Goal: Task Accomplishment & Management: Use online tool/utility

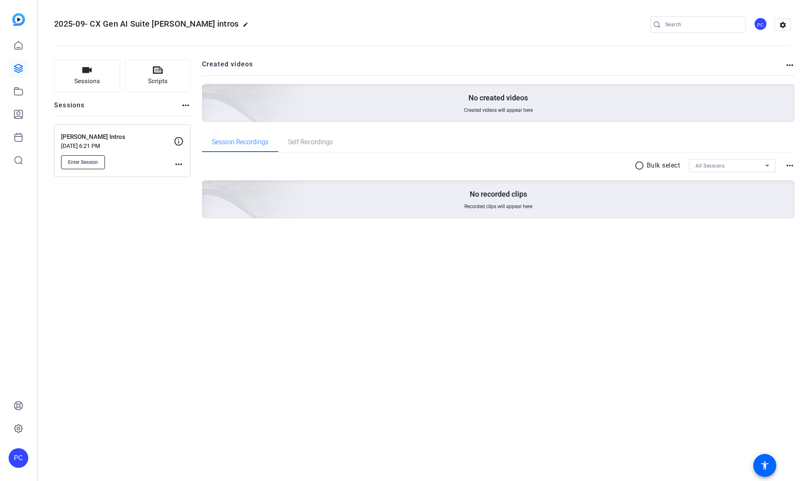
click at [84, 161] on span "Enter Session" at bounding box center [83, 162] width 30 height 7
click at [82, 141] on p "[PERSON_NAME] Intros" at bounding box center [117, 136] width 113 height 9
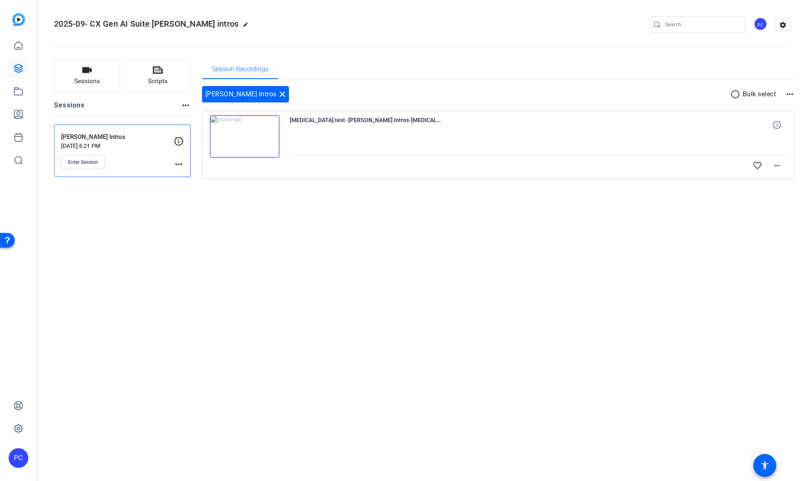
click at [243, 138] on img at bounding box center [245, 136] width 70 height 43
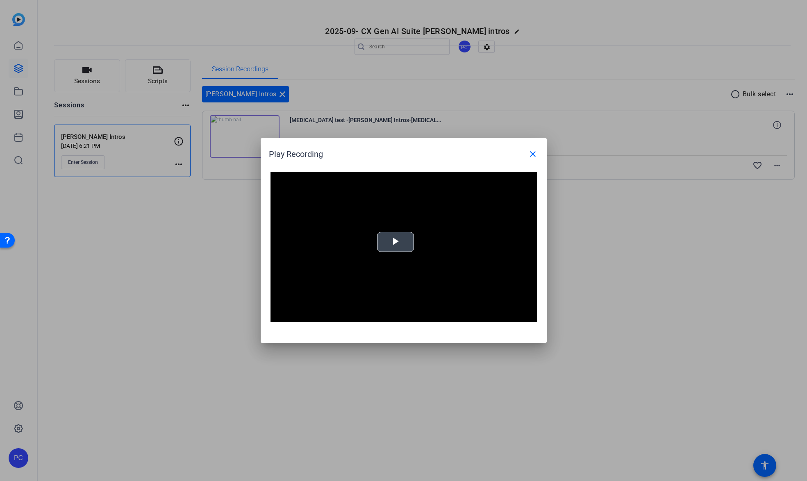
click at [396, 242] on span "Video Player" at bounding box center [396, 242] width 0 height 0
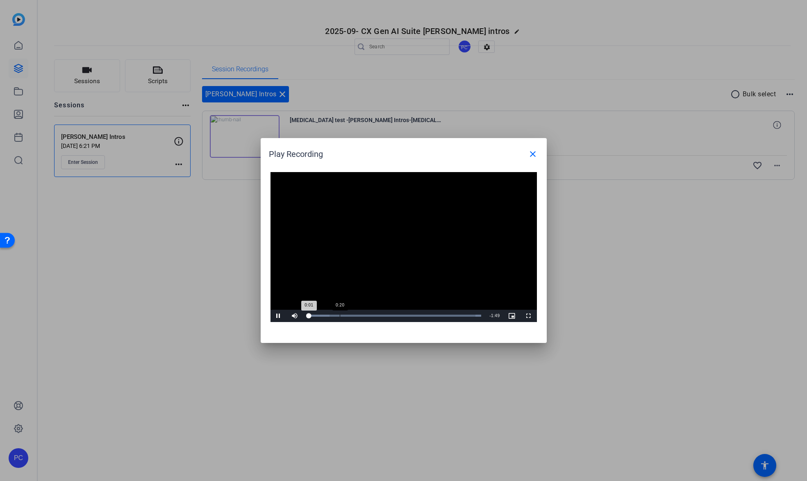
click at [339, 316] on div "Loaded : 100.00% 0:20 0:01" at bounding box center [394, 316] width 174 height 2
click at [364, 316] on div "Loaded : 100.00% 0:36 0:22" at bounding box center [394, 316] width 174 height 2
click at [388, 316] on div "Loaded : 100.00% 0:51 0:51" at bounding box center [394, 316] width 174 height 2
click at [408, 316] on div "Loaded : 100.00% 1:01 0:51" at bounding box center [394, 316] width 174 height 2
click at [436, 315] on div "Loaded : 100.00% 1:21 1:21" at bounding box center [394, 316] width 174 height 2
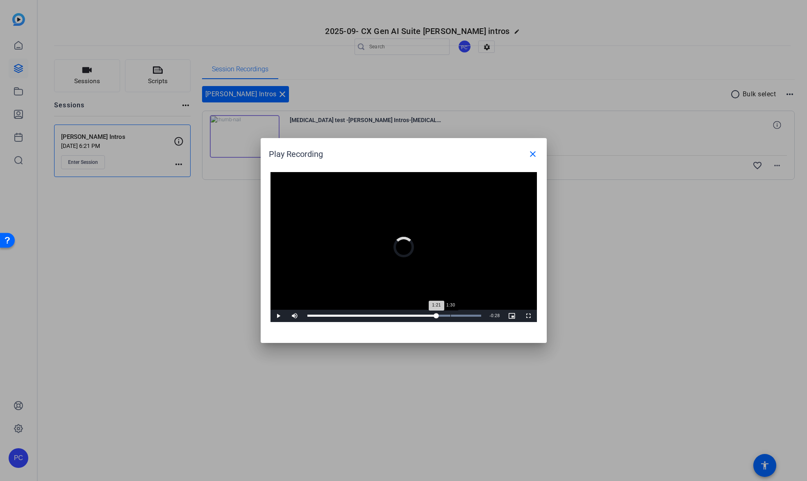
click at [450, 316] on div "1:30" at bounding box center [450, 316] width 0 height 2
click at [460, 315] on div "Loaded : 100.00% 1:36 1:36" at bounding box center [394, 316] width 174 height 2
click at [532, 154] on mat-icon "close" at bounding box center [533, 154] width 10 height 10
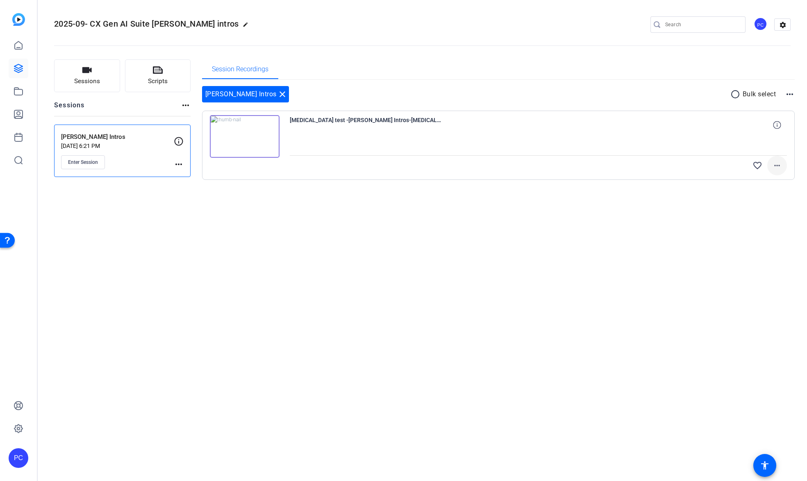
click at [777, 162] on mat-icon "more_horiz" at bounding box center [777, 166] width 10 height 10
click at [749, 182] on span "Download Original" at bounding box center [752, 183] width 58 height 10
click at [736, 94] on mat-icon "radio_button_unchecked" at bounding box center [736, 94] width 12 height 10
click at [791, 94] on mat-icon "more_horiz" at bounding box center [790, 94] width 10 height 10
click at [780, 168] on div at bounding box center [403, 240] width 807 height 481
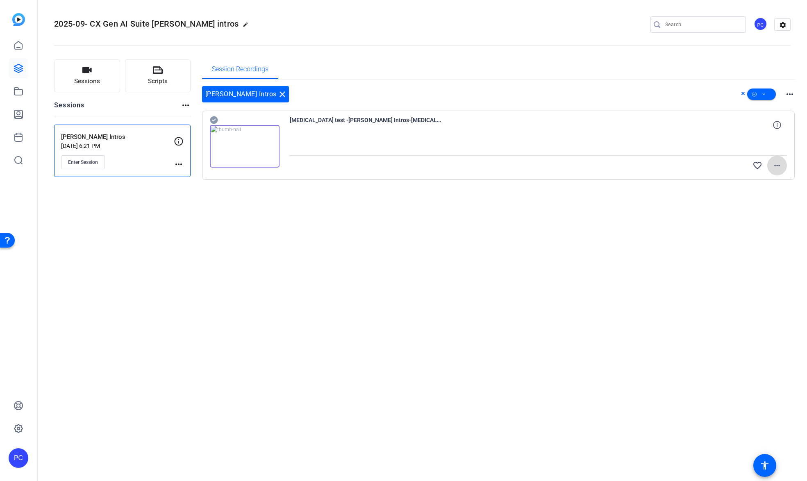
click at [776, 165] on mat-icon "more_horiz" at bounding box center [777, 166] width 10 height 10
click at [605, 299] on div at bounding box center [403, 240] width 807 height 481
click at [80, 162] on span "Enter Session" at bounding box center [83, 162] width 30 height 7
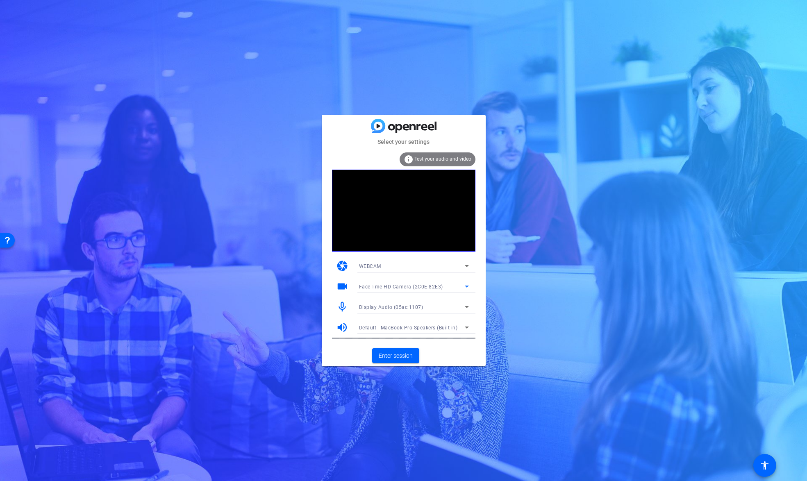
click at [422, 286] on span "FaceTime HD Camera (2C0E:82E3)" at bounding box center [401, 287] width 84 height 6
click at [432, 266] on div at bounding box center [403, 240] width 807 height 481
click at [456, 266] on div "WEBCAM" at bounding box center [412, 266] width 106 height 10
click at [389, 283] on mat-option "WEBCAM" at bounding box center [413, 282] width 123 height 13
click at [434, 307] on div "Display Audio (05ac:1107)" at bounding box center [412, 307] width 106 height 10
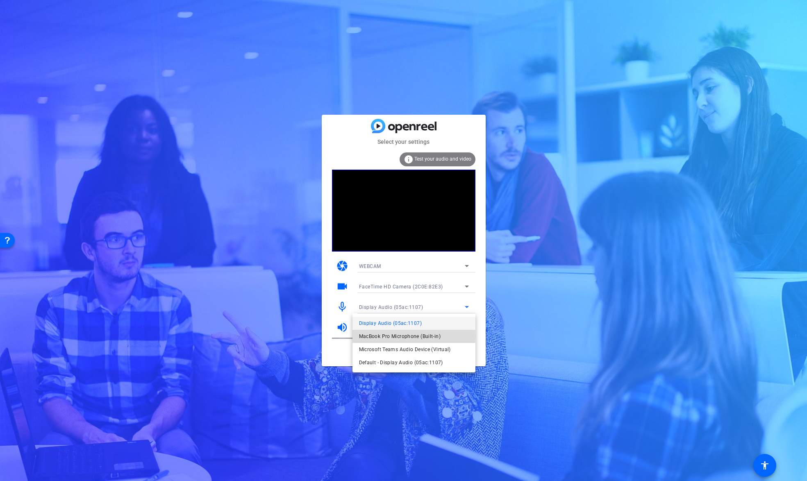
click at [412, 336] on span "MacBook Pro Microphone (Built-in)" at bounding box center [400, 337] width 82 height 10
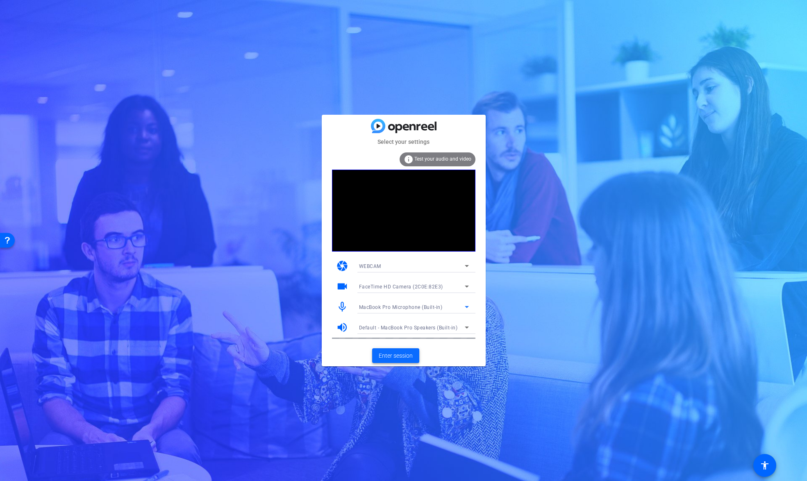
click at [393, 355] on span "Enter session" at bounding box center [396, 356] width 34 height 9
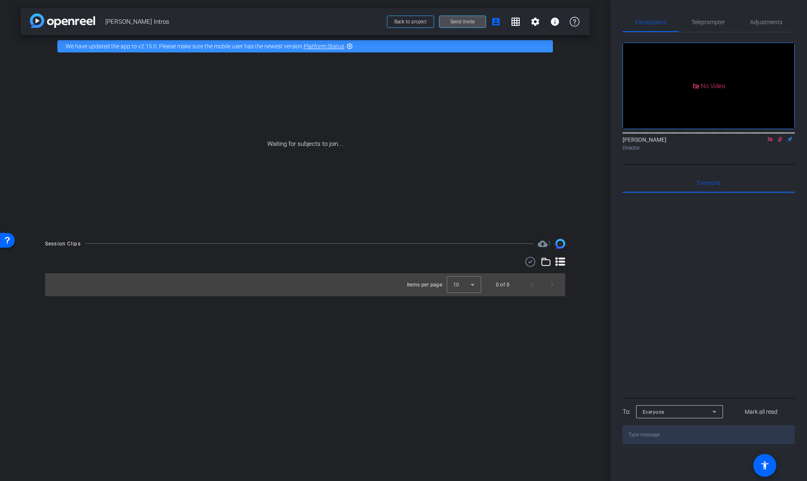
click at [464, 22] on span "Send invite" at bounding box center [462, 21] width 24 height 7
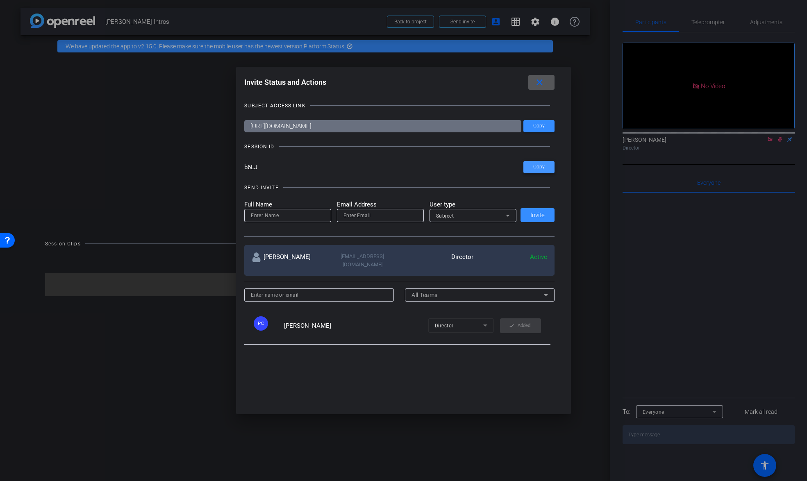
click at [539, 167] on span "Copy" at bounding box center [538, 167] width 11 height 6
click at [539, 84] on mat-icon "close" at bounding box center [539, 82] width 10 height 10
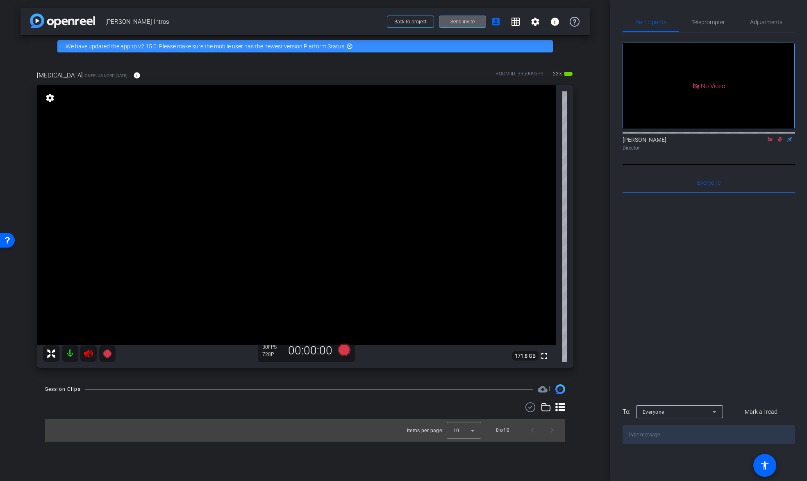
click at [780, 142] on icon at bounding box center [780, 139] width 5 height 5
click at [768, 142] on icon at bounding box center [770, 139] width 7 height 6
click at [770, 142] on icon at bounding box center [770, 139] width 7 height 6
click at [761, 142] on icon at bounding box center [760, 139] width 7 height 6
click at [705, 24] on span "Teleprompter" at bounding box center [708, 22] width 34 height 6
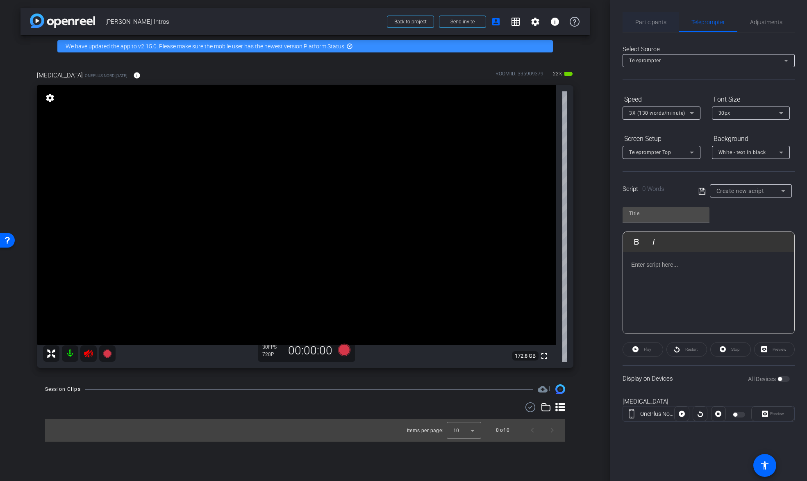
click at [650, 21] on span "Participants" at bounding box center [650, 22] width 31 height 6
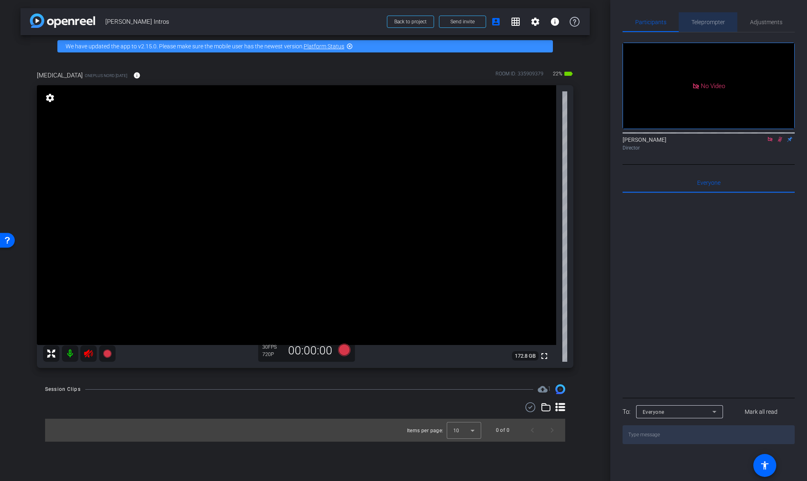
click at [708, 20] on span "Teleprompter" at bounding box center [708, 22] width 34 height 6
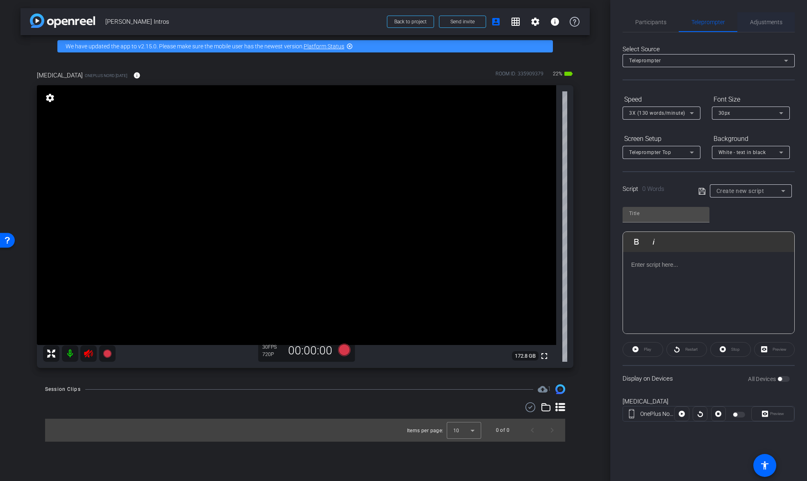
click at [763, 21] on span "Adjustments" at bounding box center [766, 22] width 32 height 6
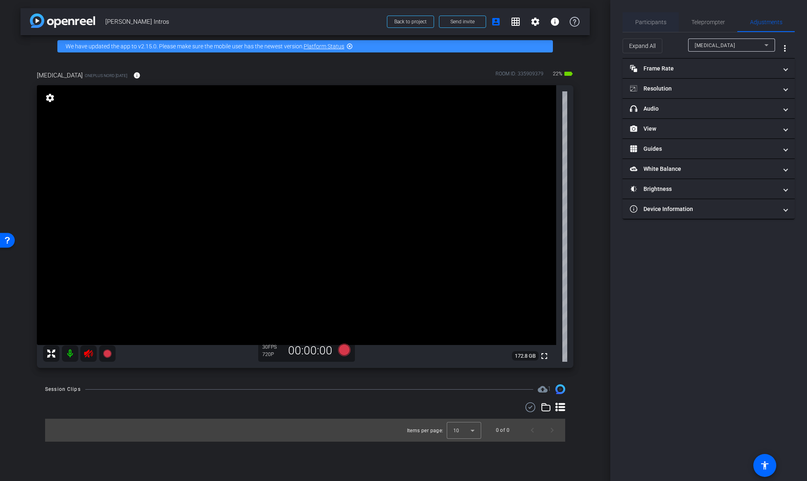
click at [646, 21] on span "Participants" at bounding box center [650, 22] width 31 height 6
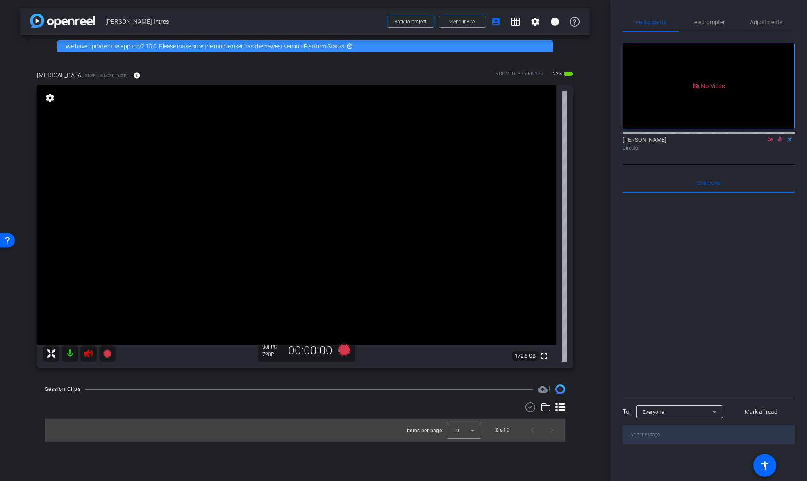
click at [770, 136] on icon at bounding box center [770, 139] width 7 height 6
click at [760, 142] on icon at bounding box center [760, 139] width 7 height 6
click at [764, 23] on span "Adjustments" at bounding box center [766, 22] width 32 height 6
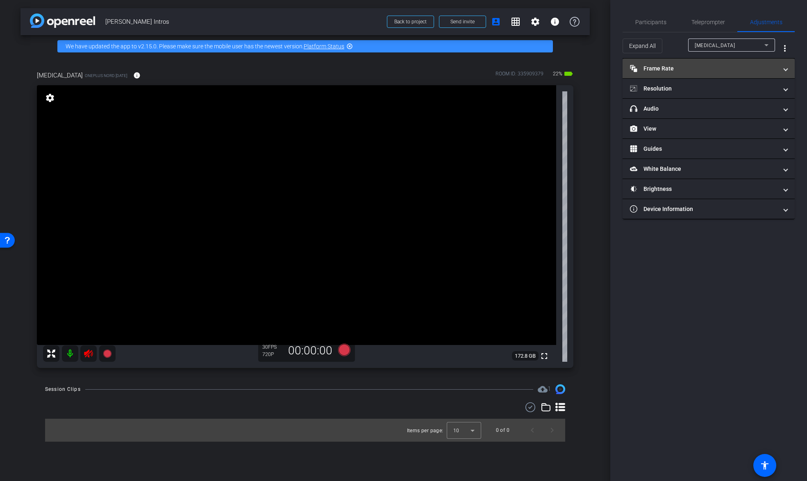
click at [700, 64] on mat-panel-title "Frame Rate Frame Rate" at bounding box center [704, 68] width 148 height 9
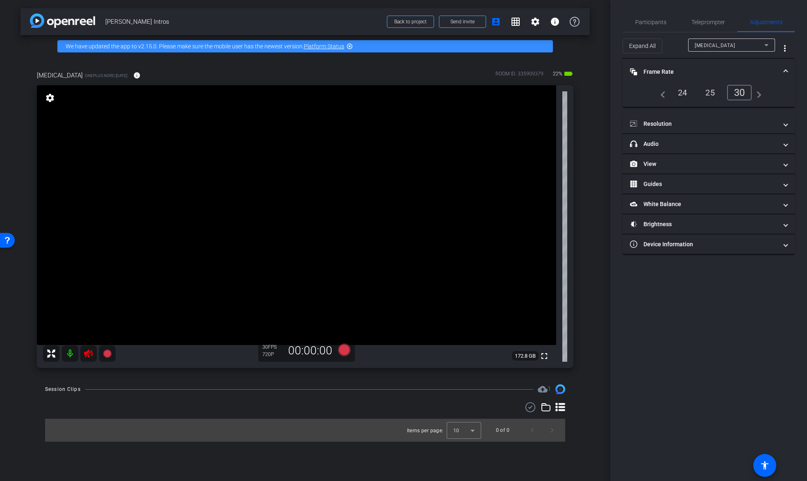
click at [712, 93] on div "25" at bounding box center [710, 93] width 22 height 14
click at [692, 122] on mat-panel-title "Resolution" at bounding box center [704, 124] width 148 height 9
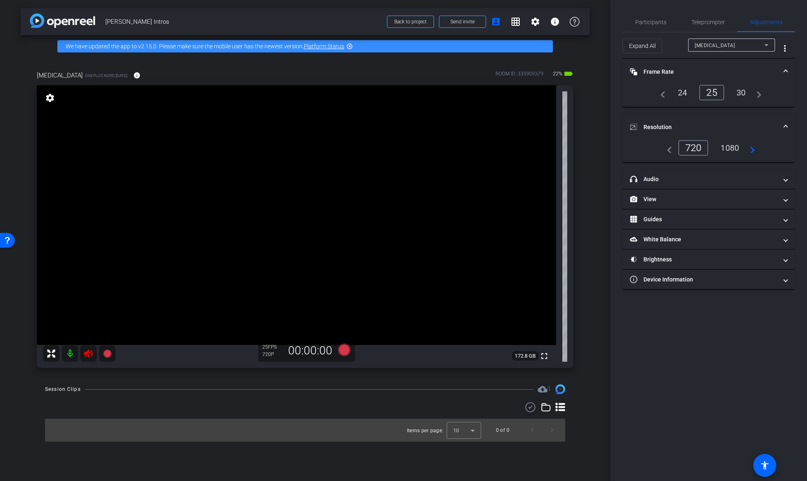
click at [731, 146] on div "1080" at bounding box center [729, 148] width 31 height 14
click at [675, 179] on mat-panel-title "headphone icon Audio" at bounding box center [704, 179] width 148 height 9
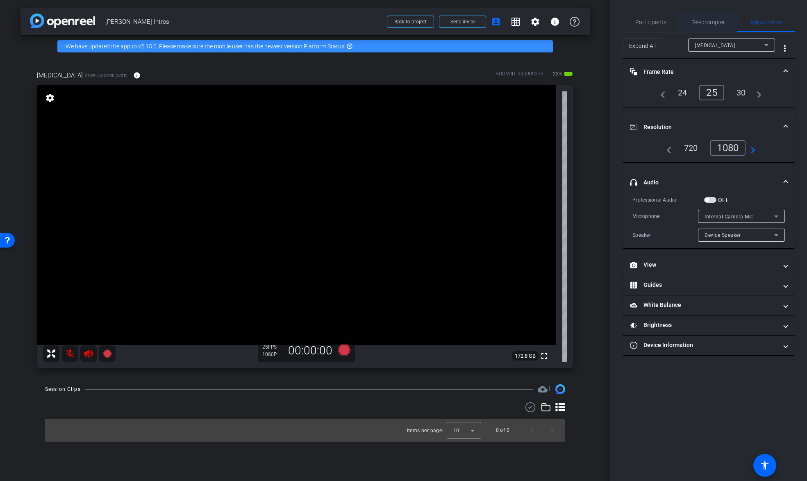
click at [703, 21] on span "Teleprompter" at bounding box center [708, 22] width 34 height 6
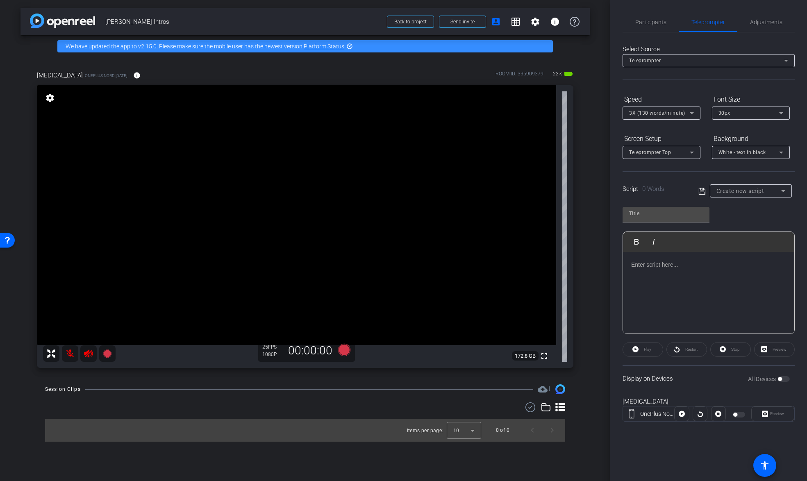
click at [660, 288] on div at bounding box center [708, 293] width 171 height 82
click at [782, 378] on div "All Devices" at bounding box center [769, 379] width 42 height 8
click at [780, 381] on div "All Devices" at bounding box center [769, 379] width 42 height 8
click at [738, 414] on div at bounding box center [740, 415] width 14 height 6
drag, startPoint x: 748, startPoint y: 318, endPoint x: 743, endPoint y: 322, distance: 6.4
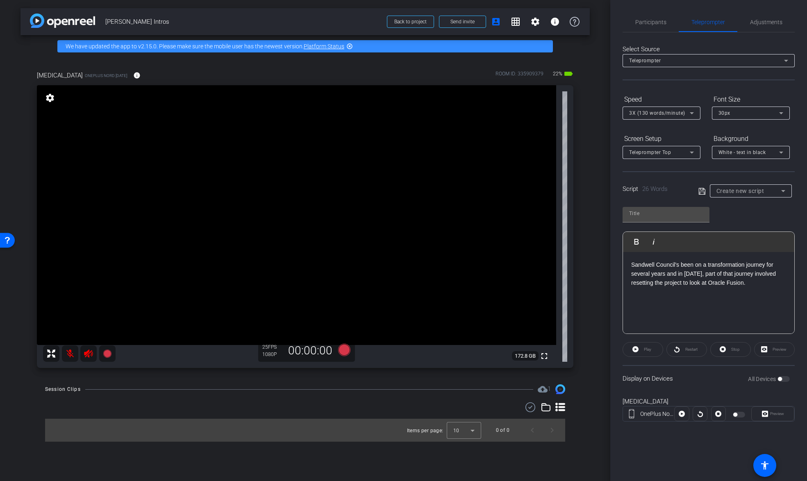
click at [748, 318] on div "Sandwell Council's been on a transformation journey for several years and in [D…" at bounding box center [708, 293] width 171 height 82
click at [703, 382] on div "Display on Devices All Devices" at bounding box center [709, 378] width 172 height 27
click at [633, 349] on div "Play" at bounding box center [643, 349] width 41 height 15
click at [774, 416] on div "Preview" at bounding box center [772, 414] width 43 height 15
click at [764, 416] on div "Preview" at bounding box center [772, 414] width 43 height 15
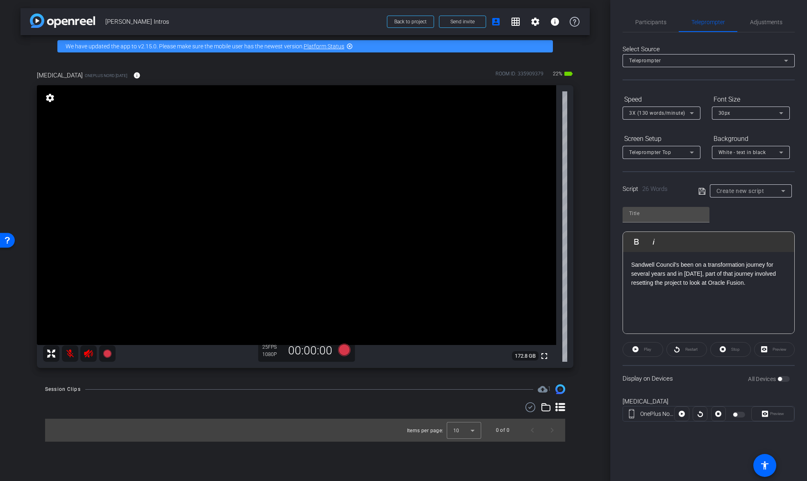
click at [737, 416] on div at bounding box center [740, 415] width 14 height 6
click at [739, 415] on div at bounding box center [740, 415] width 14 height 6
click at [643, 417] on div "OnePlus Nord [DATE]" at bounding box center [657, 414] width 34 height 9
click at [707, 388] on div "Display on Devices All Devices" at bounding box center [709, 378] width 172 height 27
click at [344, 352] on icon at bounding box center [344, 350] width 12 height 12
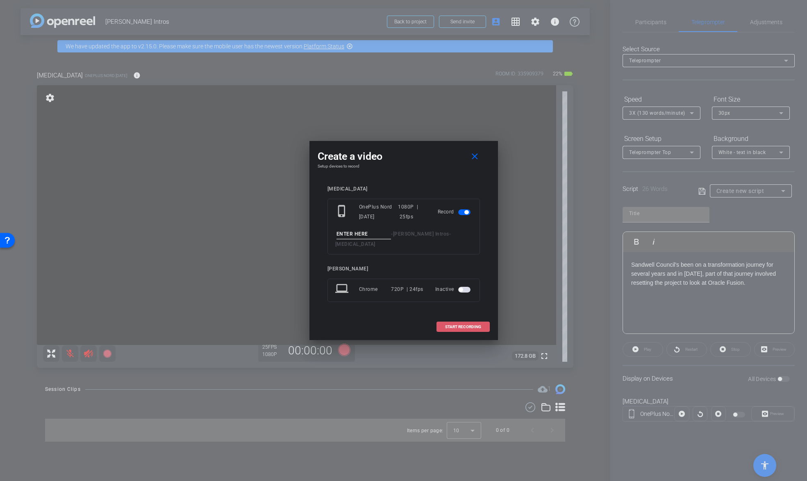
click at [465, 325] on span "START RECORDING" at bounding box center [463, 327] width 36 height 4
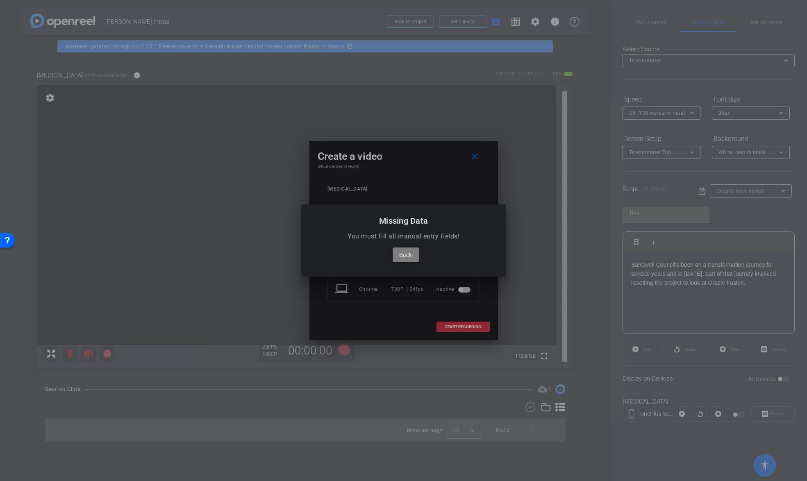
click at [407, 255] on span "Back" at bounding box center [405, 255] width 13 height 10
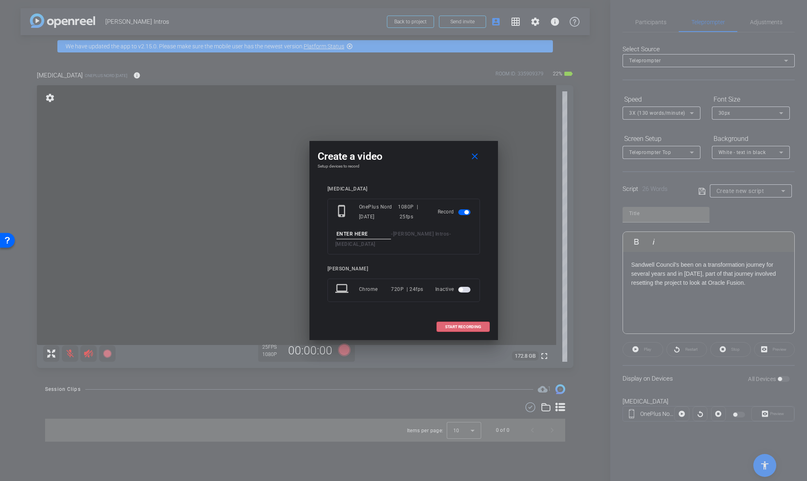
click at [370, 239] on input at bounding box center [363, 234] width 55 height 10
type input "[MEDICAL_DATA] test"
click at [462, 325] on span "START RECORDING" at bounding box center [463, 327] width 36 height 4
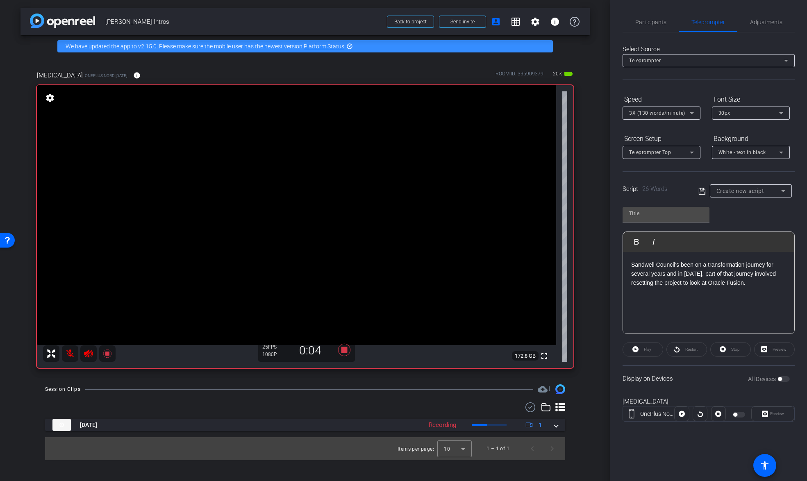
drag, startPoint x: 755, startPoint y: 312, endPoint x: 765, endPoint y: 346, distance: 34.7
click at [755, 312] on div "Sandwell Council's been on a transformation journey for several years and in [D…" at bounding box center [708, 293] width 171 height 82
click at [783, 379] on div "All Devices" at bounding box center [769, 379] width 42 height 8
drag, startPoint x: 655, startPoint y: 416, endPoint x: 687, endPoint y: 419, distance: 32.5
click at [655, 416] on div "OnePlus Nord [DATE]" at bounding box center [657, 414] width 34 height 9
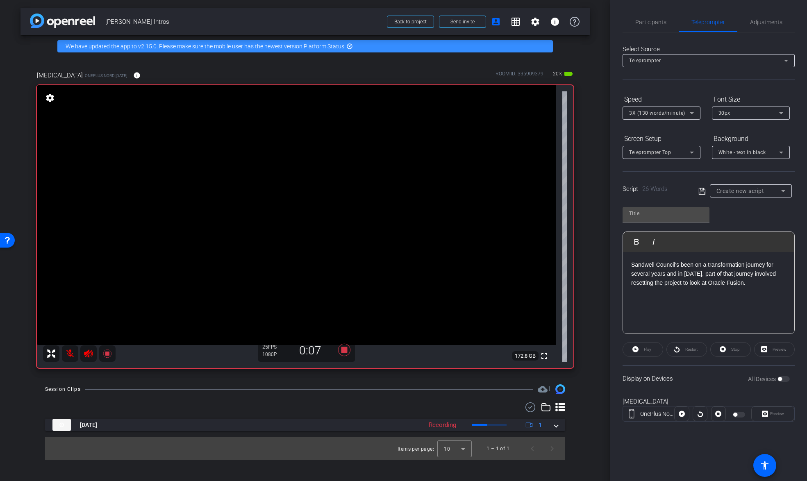
click at [738, 415] on div at bounding box center [740, 415] width 14 height 6
click at [737, 416] on div at bounding box center [740, 415] width 14 height 6
click at [655, 20] on span "Participants" at bounding box center [650, 22] width 31 height 6
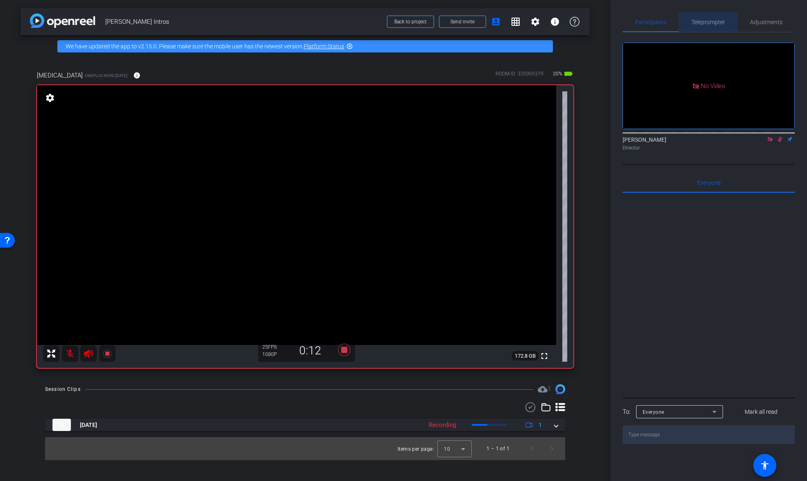
click at [712, 21] on span "Teleprompter" at bounding box center [708, 22] width 34 height 6
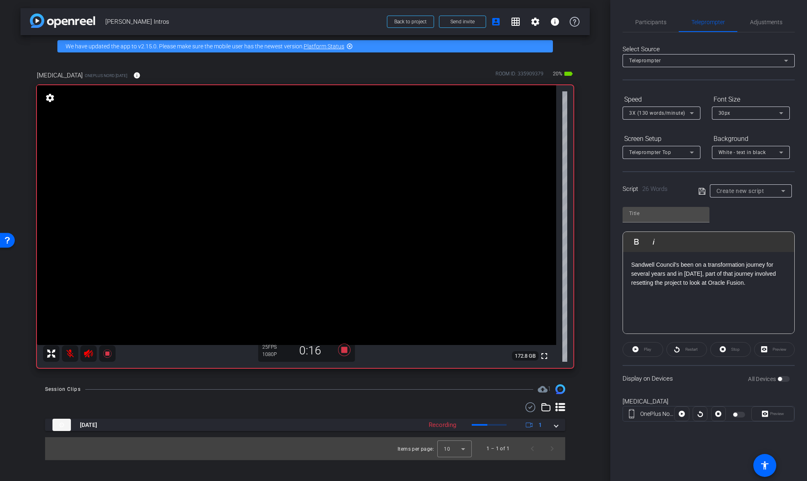
drag, startPoint x: 672, startPoint y: 393, endPoint x: 727, endPoint y: 392, distance: 54.9
click at [673, 393] on div "[MEDICAL_DATA] OnePlus Nord [DATE] [GEOGRAPHIC_DATA]" at bounding box center [709, 413] width 172 height 44
click at [782, 381] on div "All Devices" at bounding box center [769, 379] width 42 height 8
click at [782, 379] on div "All Devices" at bounding box center [769, 379] width 42 height 8
click at [778, 294] on div "Sandwell Council's been on a transformation journey for several years and in [D…" at bounding box center [708, 293] width 171 height 82
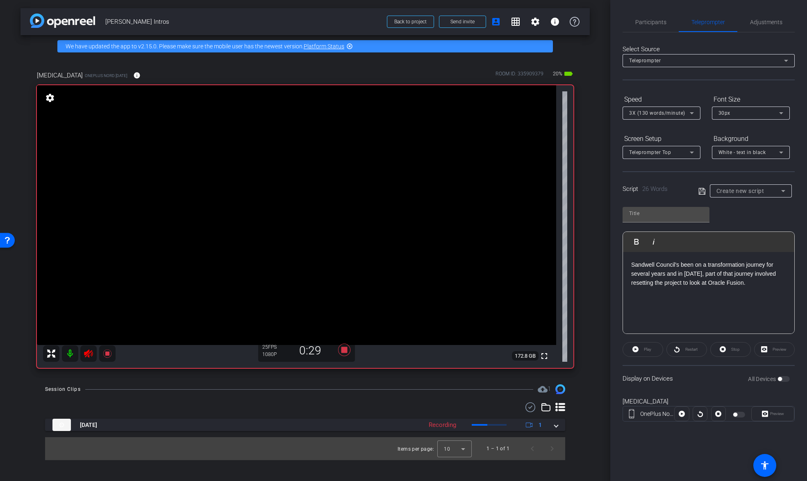
click at [754, 194] on span "Create new script" at bounding box center [740, 191] width 48 height 7
click at [732, 307] on div at bounding box center [403, 240] width 807 height 481
click at [766, 22] on span "Adjustments" at bounding box center [766, 22] width 32 height 6
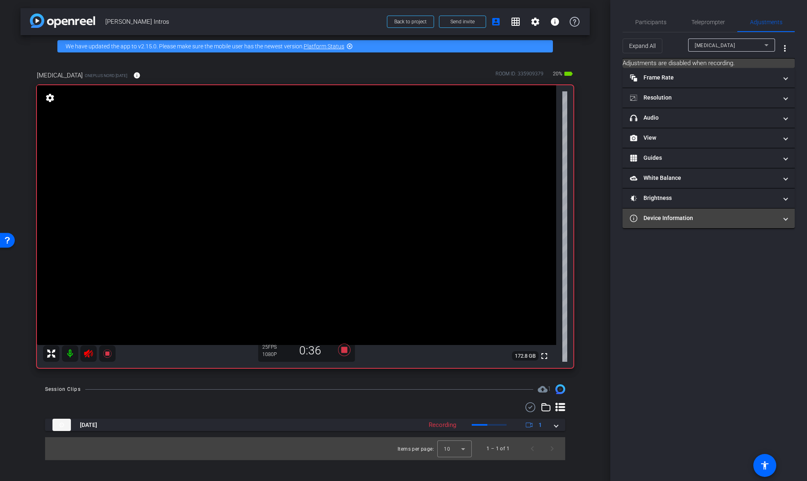
click at [668, 219] on mat-panel-title "Device Information" at bounding box center [704, 218] width 148 height 9
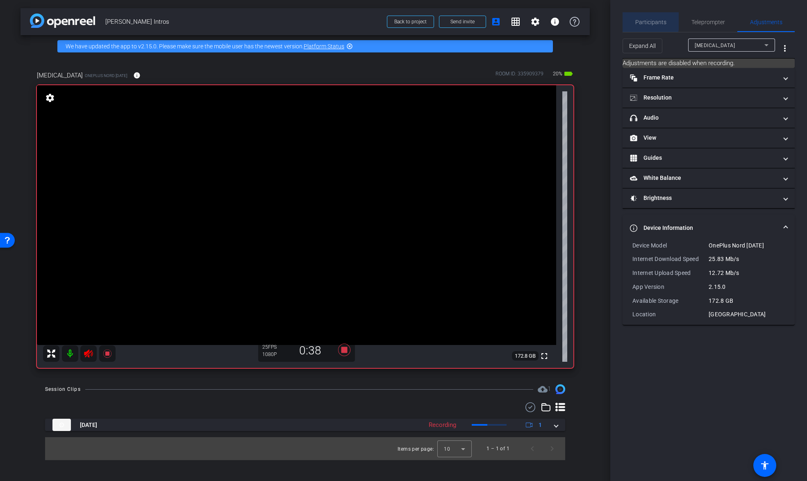
click at [650, 19] on span "Participants" at bounding box center [650, 22] width 31 height 6
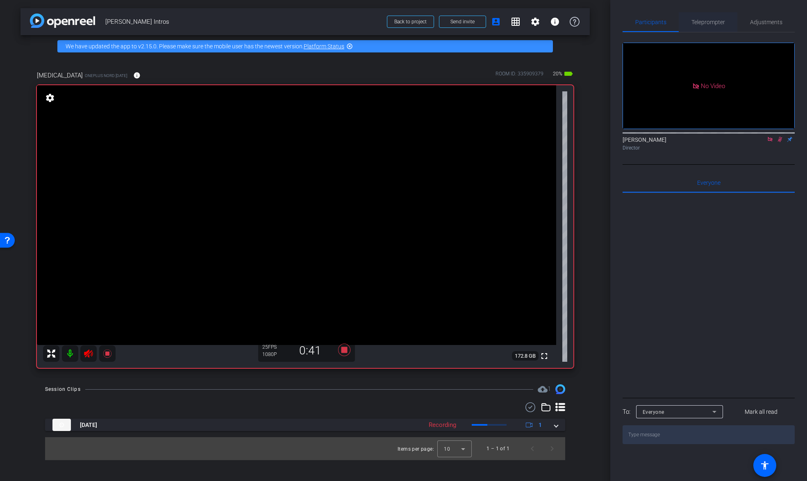
click at [709, 22] on span "Teleprompter" at bounding box center [708, 22] width 34 height 6
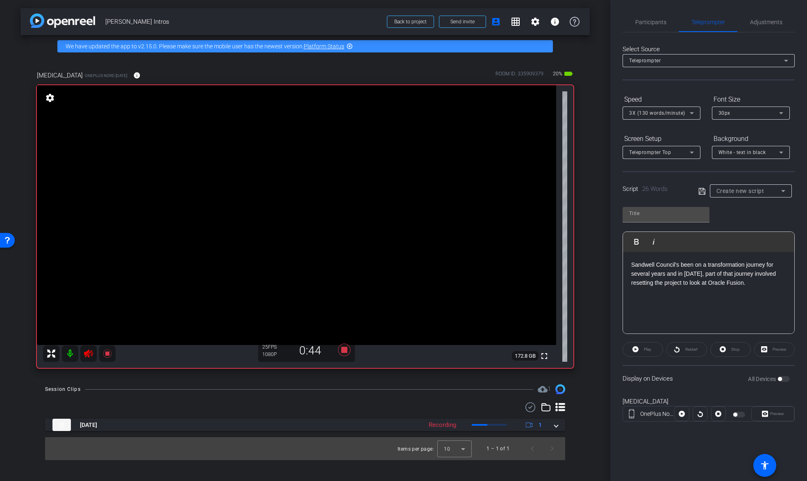
click at [638, 349] on div "Play" at bounding box center [643, 349] width 41 height 15
click at [683, 415] on div at bounding box center [681, 414] width 15 height 15
click at [683, 411] on div at bounding box center [681, 414] width 15 height 15
click at [775, 416] on div "Preview" at bounding box center [772, 414] width 43 height 15
click at [784, 378] on div "All Devices" at bounding box center [769, 379] width 42 height 8
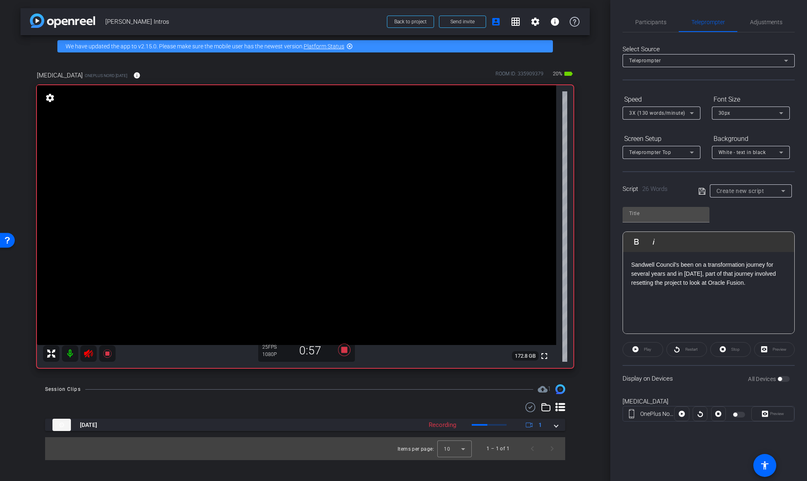
click at [750, 297] on div "Sandwell Council's been on a transformation journey for several years and in [D…" at bounding box center [708, 293] width 171 height 82
click at [722, 302] on div "Sandwell Council's been on a transformation journey for several years and in [D…" at bounding box center [708, 293] width 171 height 82
click at [649, 209] on input "text" at bounding box center [666, 214] width 74 height 10
type input "Default title 8365"
click at [737, 300] on div "Sandwell Council's been on a transformation journey for several years and in [D…" at bounding box center [708, 293] width 171 height 82
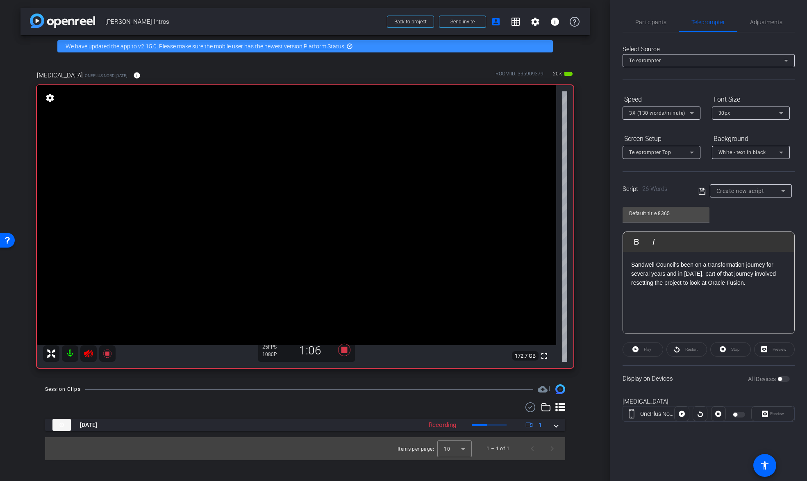
drag, startPoint x: 713, startPoint y: 300, endPoint x: 705, endPoint y: 306, distance: 10.0
click at [713, 300] on div "Sandwell Council's been on a transformation journey for several years and in [D…" at bounding box center [708, 293] width 171 height 82
drag, startPoint x: 656, startPoint y: 219, endPoint x: 645, endPoint y: 222, distance: 11.4
click at [656, 219] on div "Default title 8365" at bounding box center [666, 213] width 74 height 13
click at [637, 240] on icon "button" at bounding box center [637, 242] width 10 height 10
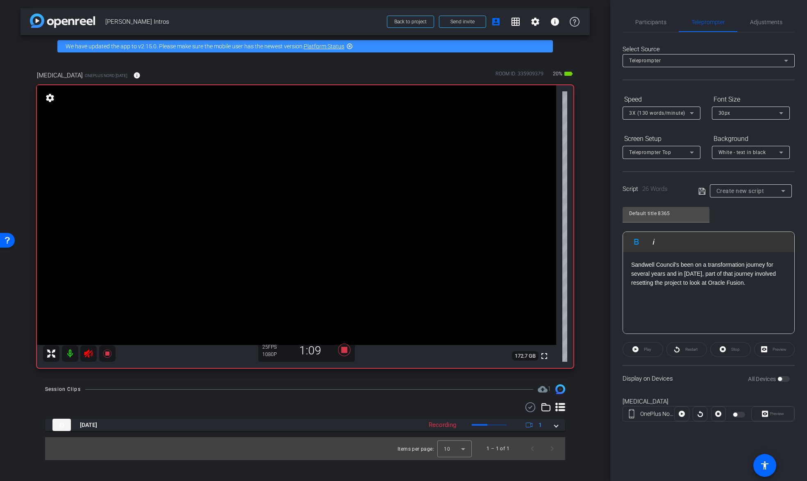
click at [670, 298] on div "​ Sandwell Council's been on a transformation journey for several years and in …" at bounding box center [708, 293] width 171 height 82
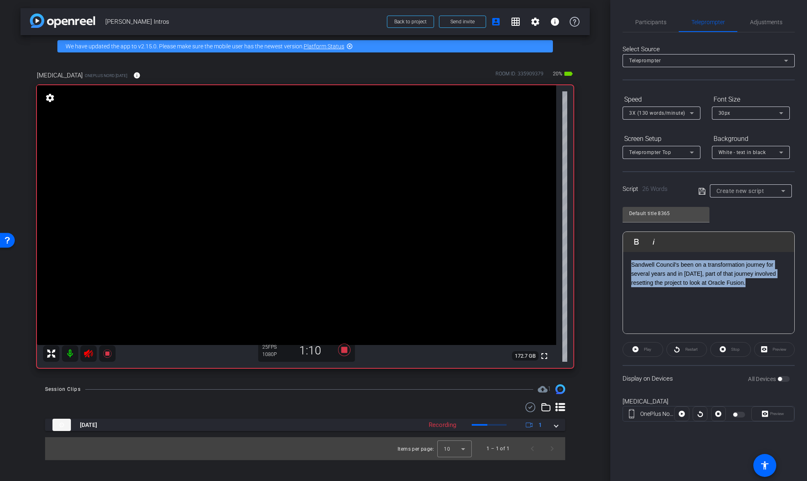
drag, startPoint x: 754, startPoint y: 292, endPoint x: 607, endPoint y: 259, distance: 150.3
click at [599, 262] on div "arrow_back [PERSON_NAME] Intros Back to project Send invite account_box grid_on…" at bounding box center [403, 240] width 807 height 481
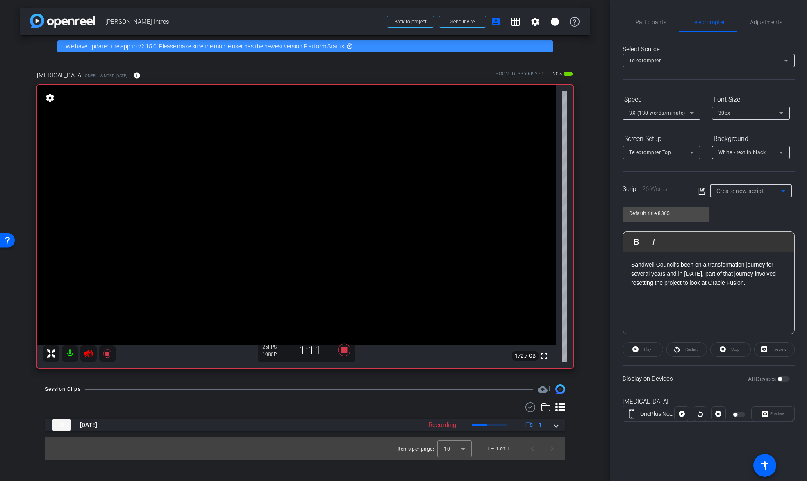
click at [742, 190] on span "Create new script" at bounding box center [740, 191] width 48 height 7
click at [703, 191] on div at bounding box center [403, 240] width 807 height 481
click at [702, 191] on icon at bounding box center [701, 191] width 7 height 10
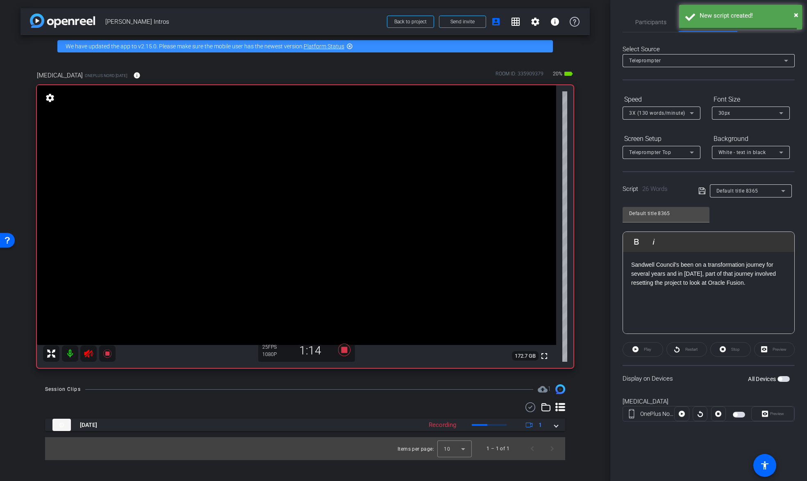
click at [703, 191] on icon at bounding box center [701, 191] width 7 height 10
drag, startPoint x: 732, startPoint y: 313, endPoint x: 727, endPoint y: 310, distance: 5.7
click at [732, 313] on div "​ Sandwell Council's been on a transformation journey for several years and in …" at bounding box center [708, 293] width 171 height 82
click at [785, 380] on span "button" at bounding box center [784, 379] width 12 height 6
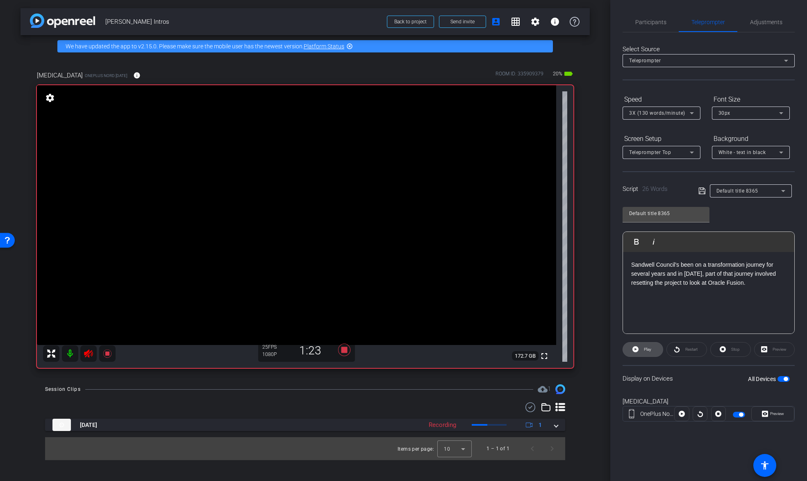
click at [637, 350] on icon at bounding box center [635, 349] width 6 height 6
click at [777, 350] on div "Preview" at bounding box center [774, 349] width 41 height 15
click at [775, 416] on span "Preview" at bounding box center [777, 414] width 14 height 5
click at [776, 413] on span "Preview" at bounding box center [777, 414] width 14 height 5
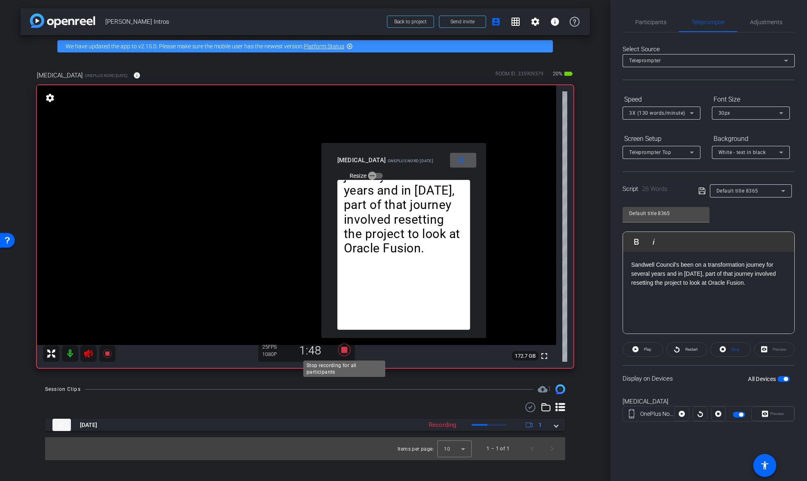
click at [346, 351] on icon at bounding box center [344, 350] width 12 height 12
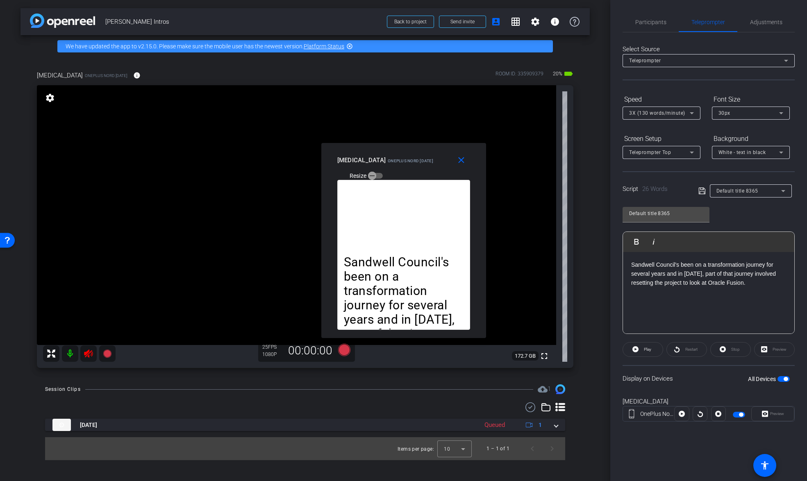
click at [744, 215] on div "Default title 8365 Play Play from this location Play Selected Play and display …" at bounding box center [709, 267] width 172 height 133
click at [637, 349] on icon at bounding box center [635, 349] width 6 height 6
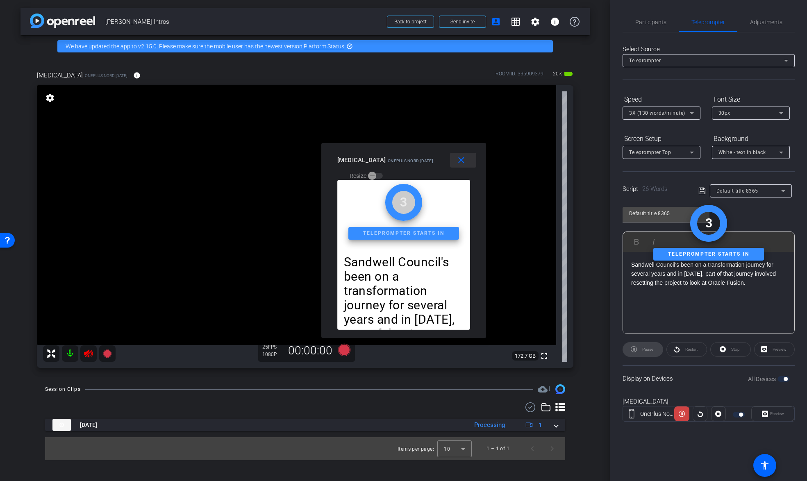
click at [459, 161] on mat-icon "close" at bounding box center [461, 160] width 10 height 10
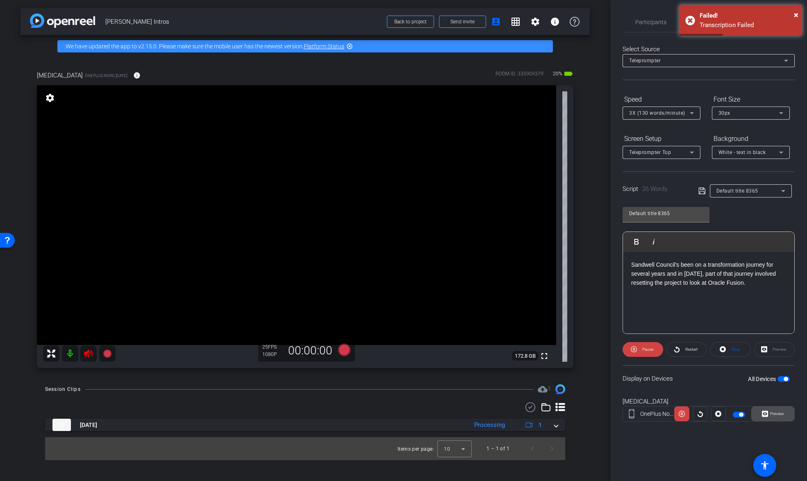
click at [776, 413] on span "Preview" at bounding box center [777, 414] width 14 height 5
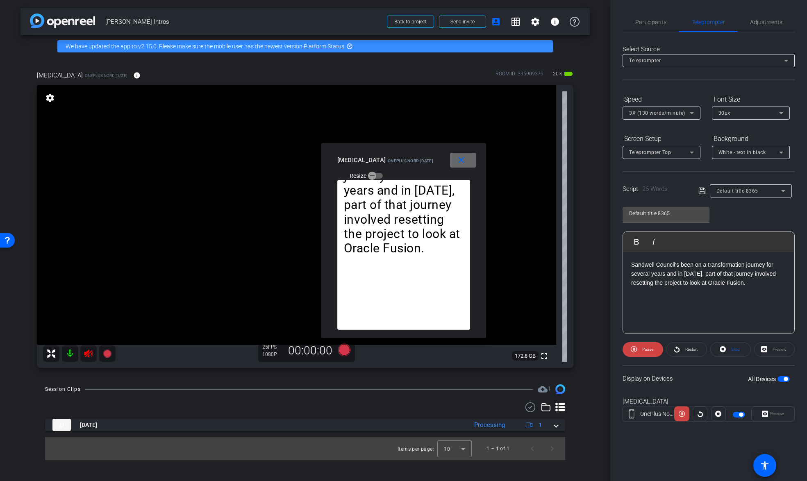
click at [462, 161] on mat-icon "close" at bounding box center [461, 160] width 10 height 10
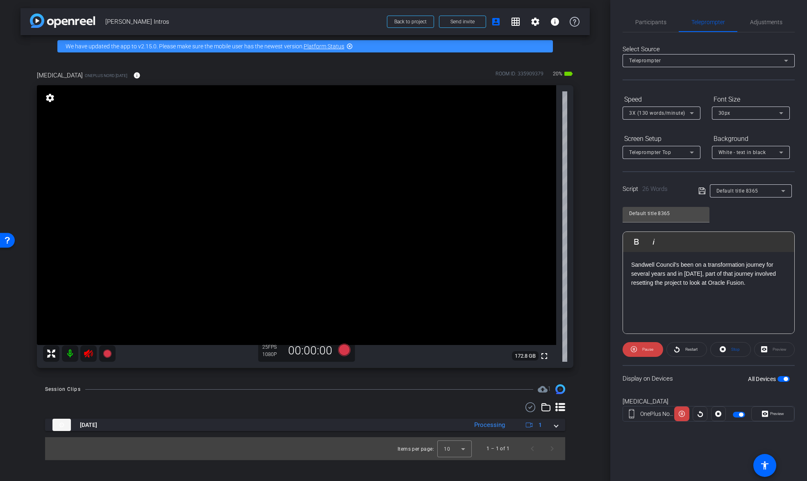
click at [747, 312] on div "​ Sandwell Council's been on a transformation journey for several years and in …" at bounding box center [708, 293] width 171 height 82
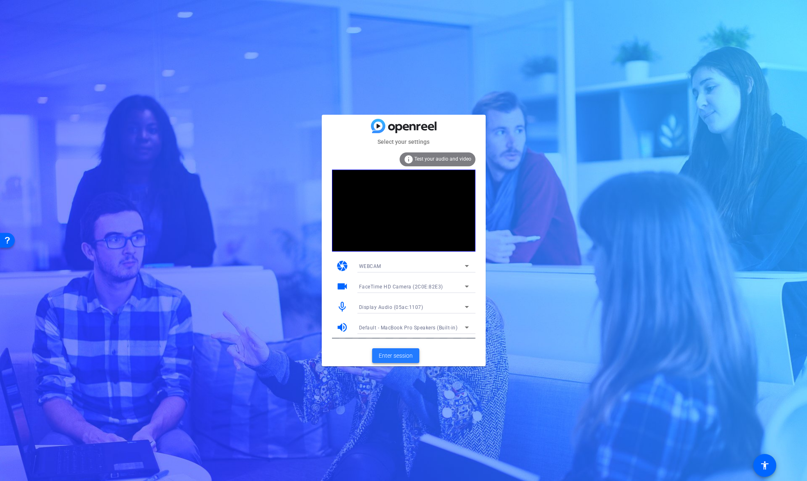
click at [397, 356] on span "Enter session" at bounding box center [396, 356] width 34 height 9
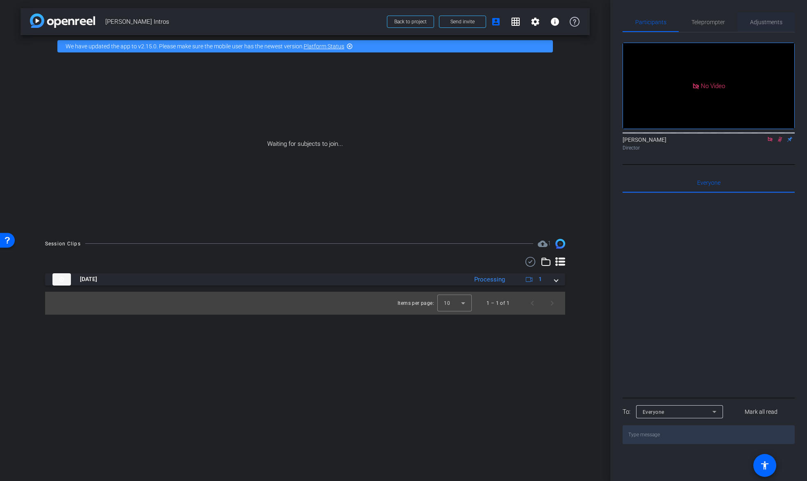
click at [762, 22] on span "Adjustments" at bounding box center [766, 22] width 32 height 6
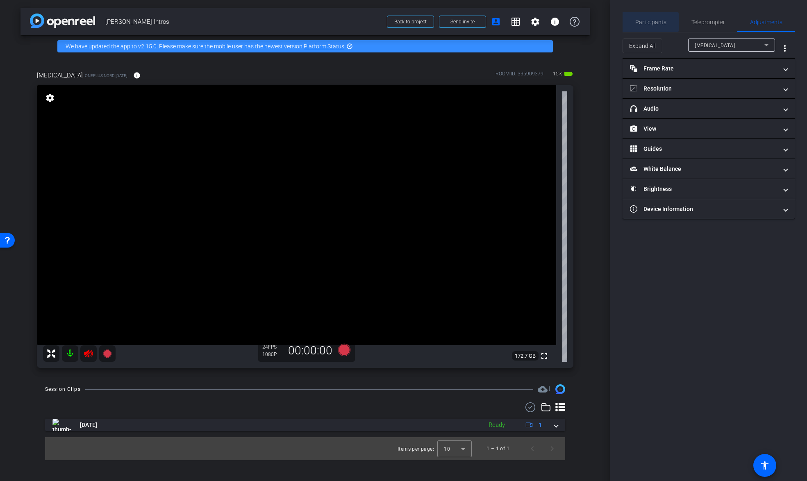
drag, startPoint x: 650, startPoint y: 22, endPoint x: 670, endPoint y: 39, distance: 26.8
click at [650, 23] on span "Participants" at bounding box center [650, 22] width 31 height 6
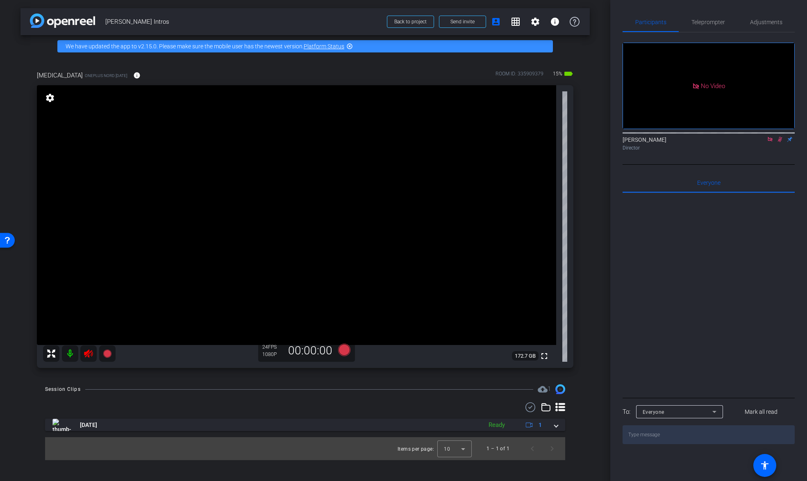
click at [782, 136] on icon at bounding box center [780, 139] width 7 height 6
click at [757, 23] on span "Adjustments" at bounding box center [766, 22] width 32 height 6
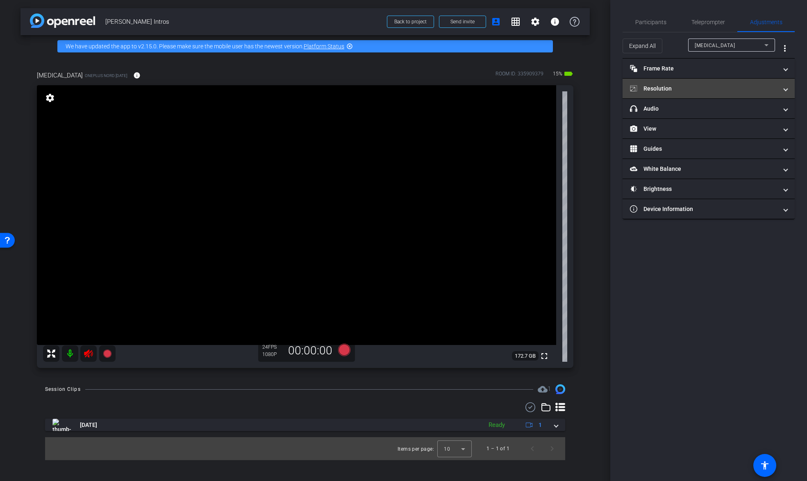
click at [673, 86] on mat-panel-title "Resolution" at bounding box center [704, 88] width 148 height 9
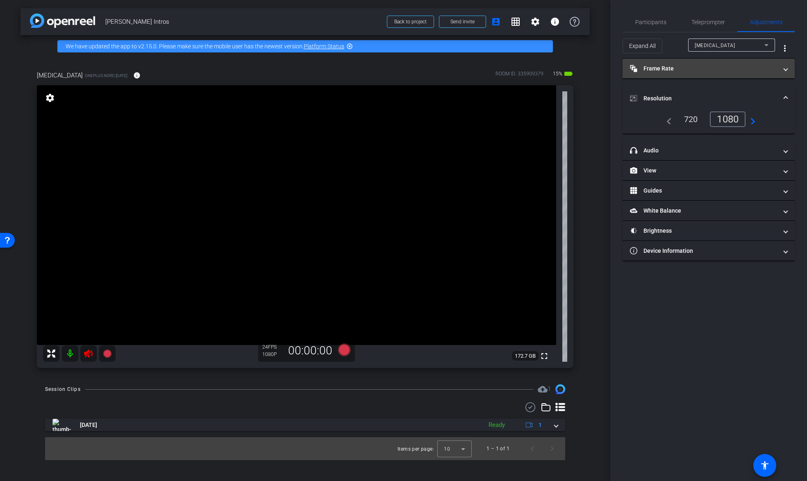
click at [668, 68] on mat-panel-title "Frame Rate Frame Rate" at bounding box center [704, 68] width 148 height 9
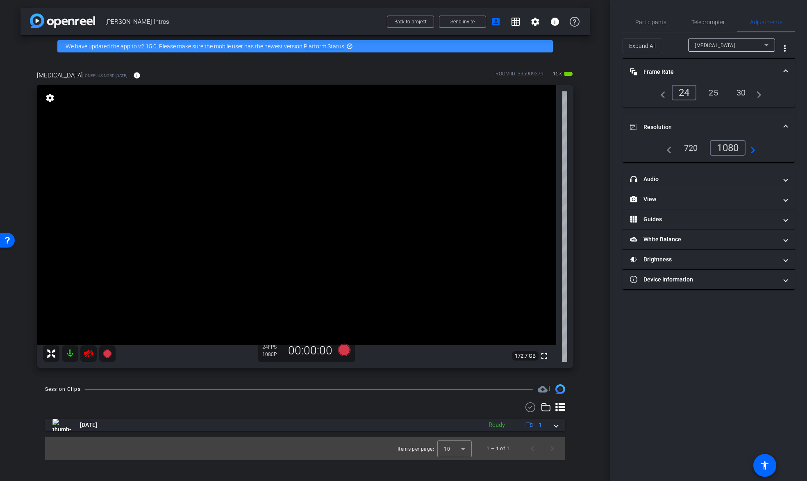
click at [716, 94] on div "25" at bounding box center [714, 93] width 22 height 14
click at [663, 182] on mat-panel-title "headphone icon Audio" at bounding box center [704, 179] width 148 height 9
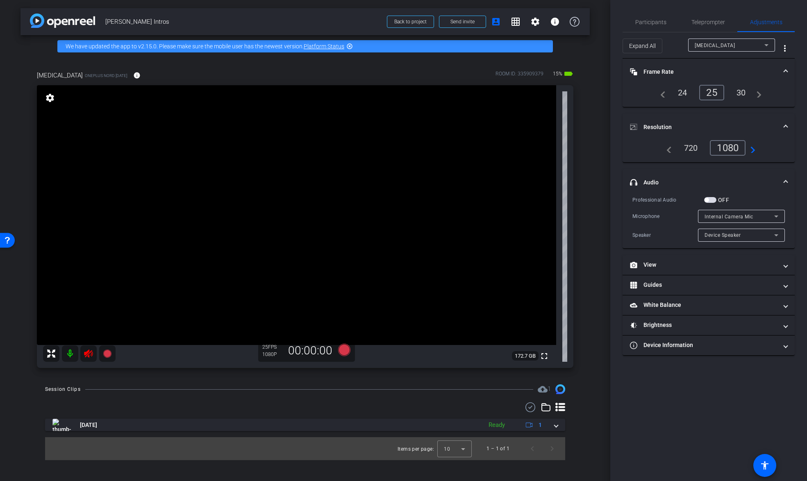
click at [708, 201] on span "button" at bounding box center [707, 200] width 4 height 4
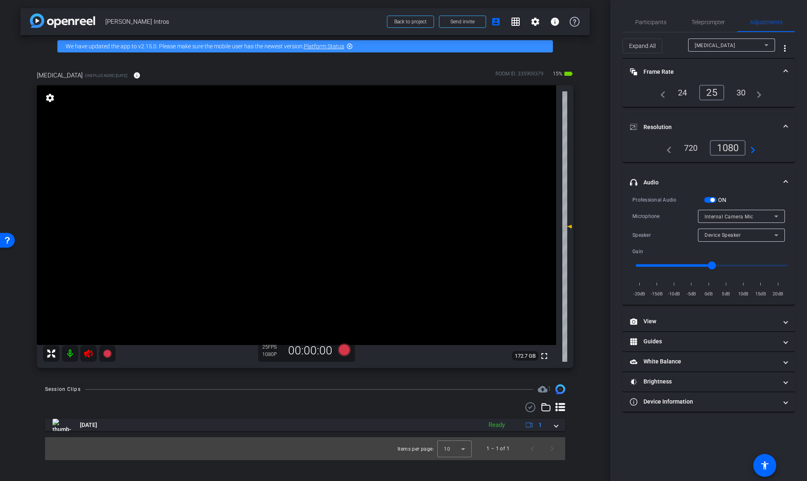
click at [70, 354] on mat-icon at bounding box center [70, 354] width 16 height 16
click at [342, 351] on icon at bounding box center [344, 350] width 12 height 12
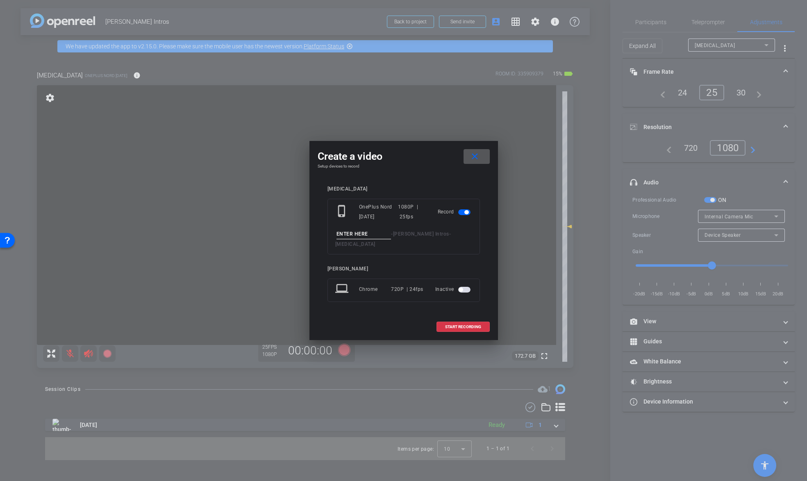
click at [371, 238] on input at bounding box center [363, 234] width 55 height 10
type input "testn"
click at [648, 23] on div at bounding box center [403, 240] width 807 height 481
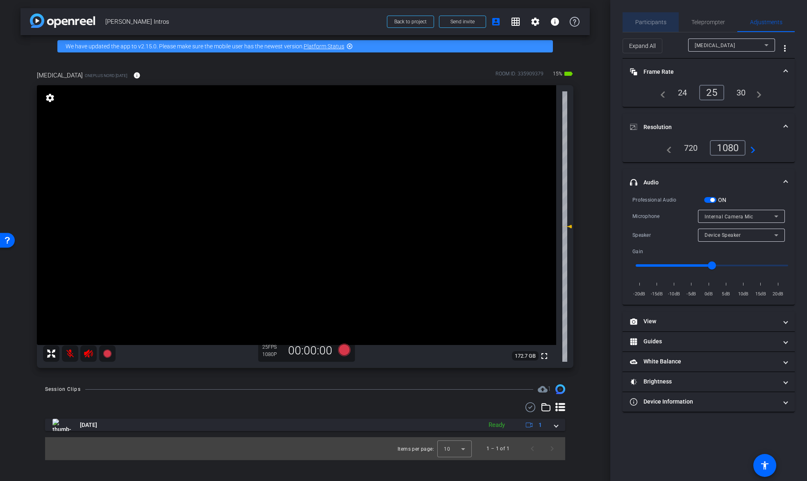
click at [653, 20] on span "Participants" at bounding box center [650, 22] width 31 height 6
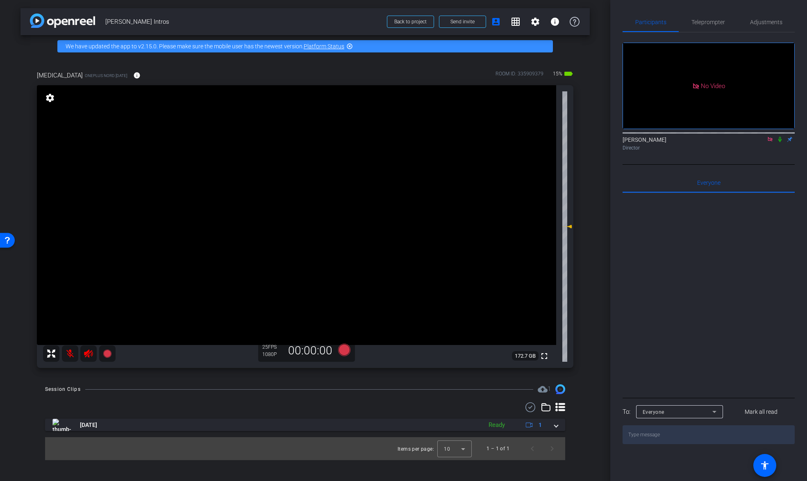
click at [770, 137] on icon at bounding box center [770, 139] width 5 height 5
click at [346, 350] on icon at bounding box center [344, 350] width 12 height 12
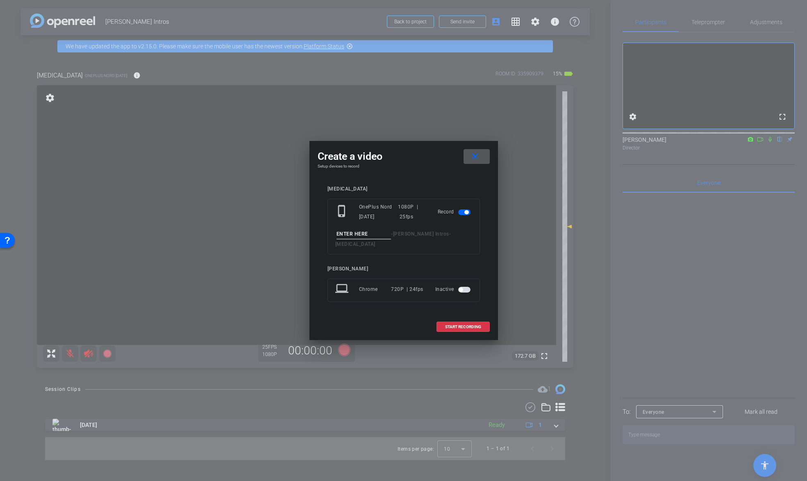
click at [368, 238] on input at bounding box center [363, 234] width 55 height 10
type input "test"
click at [456, 325] on span "START RECORDING" at bounding box center [463, 327] width 36 height 4
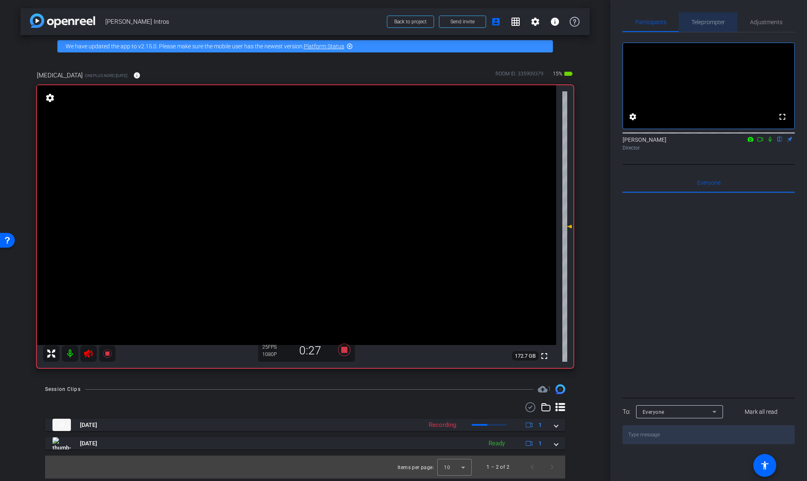
click at [716, 21] on span "Teleprompter" at bounding box center [708, 22] width 34 height 6
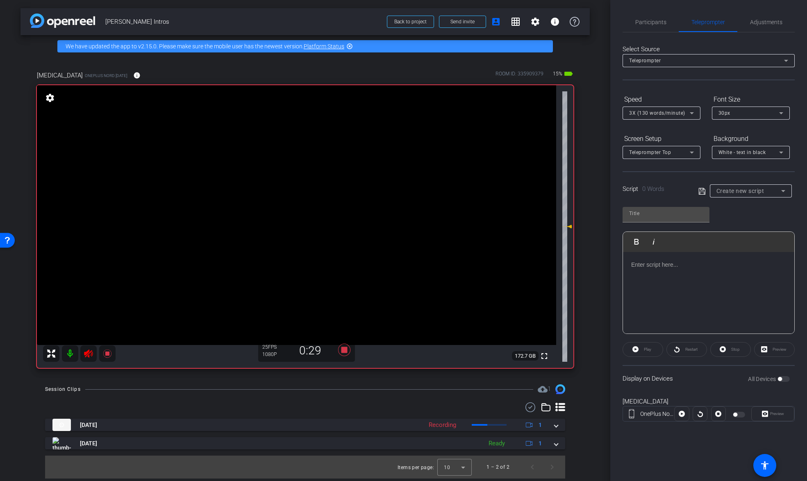
click at [667, 274] on div at bounding box center [708, 293] width 171 height 82
drag, startPoint x: 627, startPoint y: 264, endPoint x: 609, endPoint y: 262, distance: 18.5
click at [609, 262] on div "arrow_back Neel Intros Back to project Send invite account_box grid_on settings…" at bounding box center [403, 240] width 807 height 481
click at [738, 415] on div at bounding box center [740, 415] width 14 height 6
click at [661, 214] on input "text" at bounding box center [666, 214] width 74 height 10
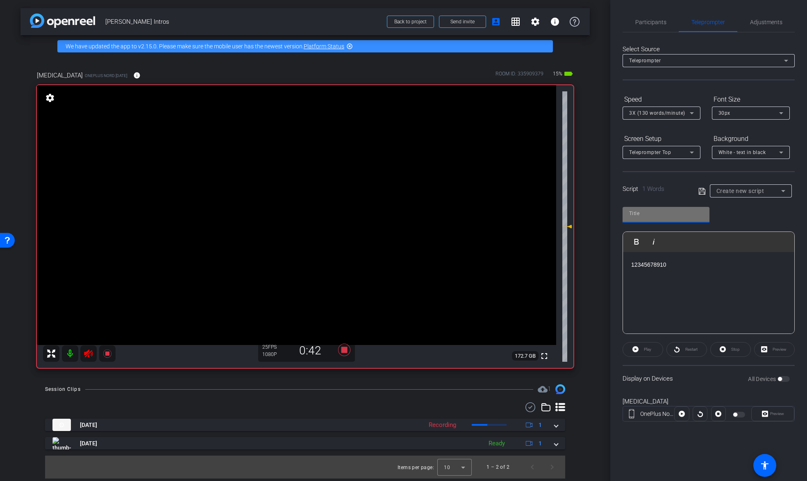
type input "Default title 1679"
click at [703, 192] on icon at bounding box center [701, 191] width 7 height 10
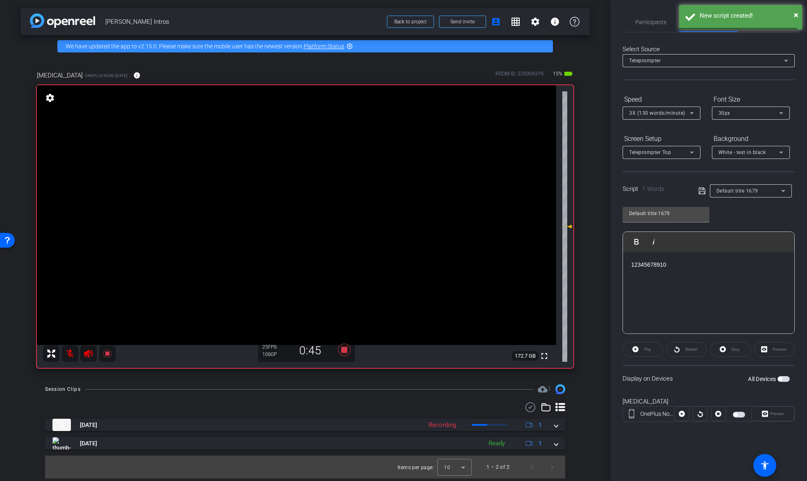
click at [711, 273] on div "12345678910" at bounding box center [708, 293] width 171 height 82
click at [785, 380] on span "button" at bounding box center [784, 379] width 12 height 6
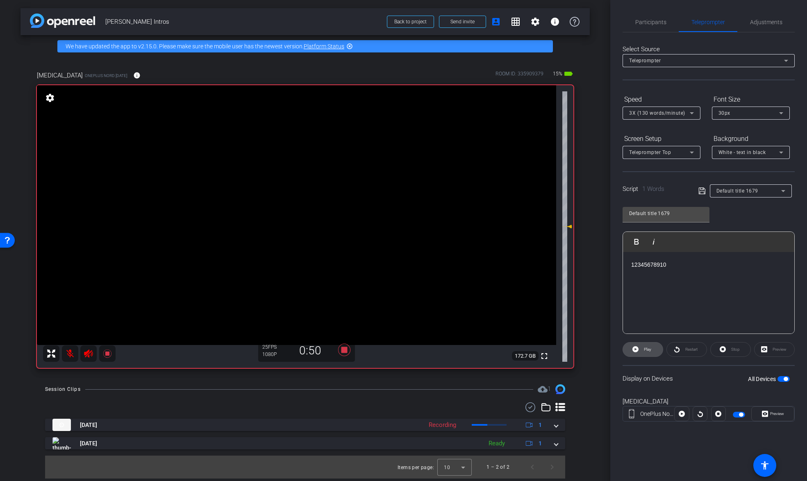
click at [645, 348] on span "Play" at bounding box center [647, 349] width 7 height 5
click at [345, 350] on icon at bounding box center [344, 350] width 12 height 12
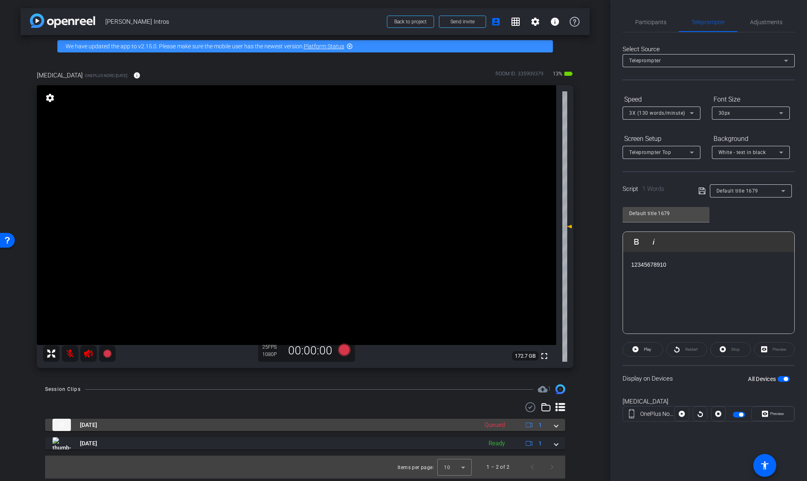
click at [557, 427] on span at bounding box center [556, 425] width 3 height 9
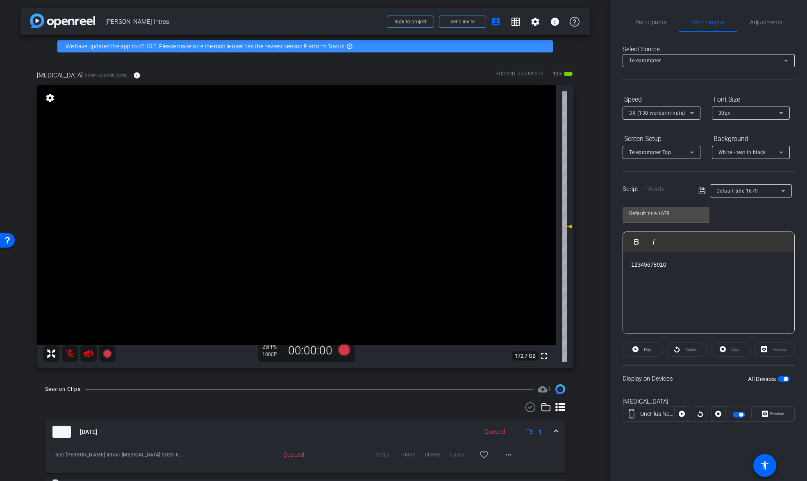
scroll to position [40, 0]
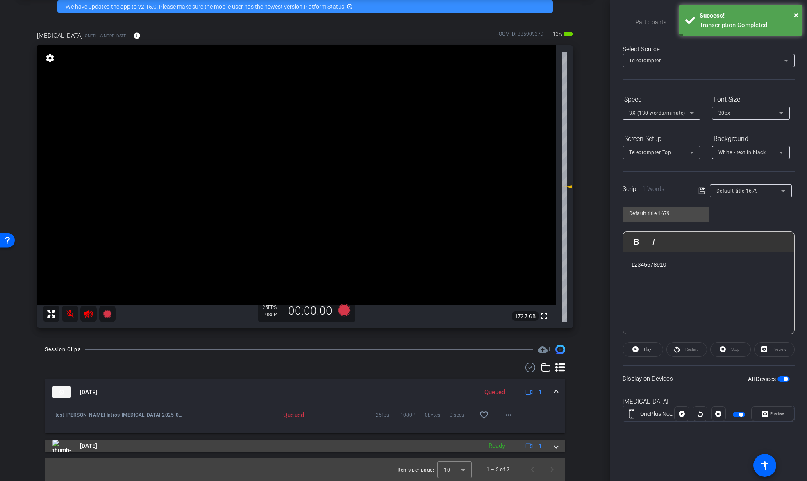
click at [555, 447] on span at bounding box center [556, 446] width 3 height 9
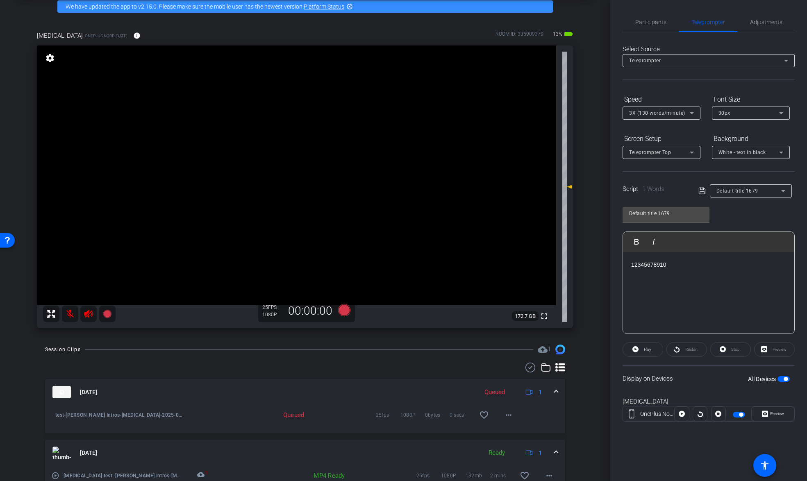
scroll to position [82, 0]
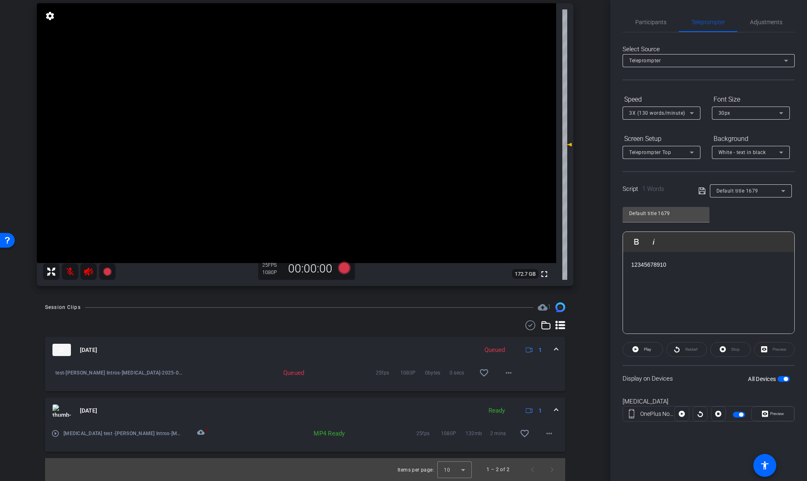
click at [56, 434] on mat-icon "play_circle_outline" at bounding box center [55, 434] width 8 height 8
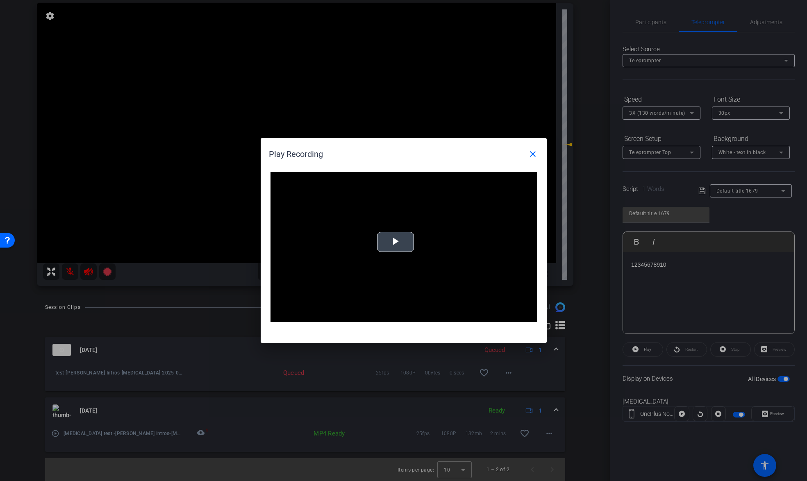
click at [396, 242] on span "Video Player" at bounding box center [396, 242] width 0 height 0
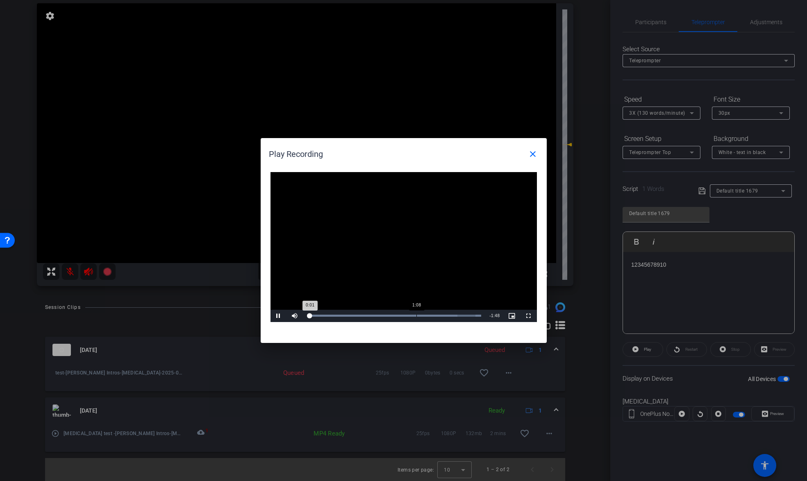
drag, startPoint x: 416, startPoint y: 315, endPoint x: 422, endPoint y: 316, distance: 6.2
click at [416, 315] on div "Loaded : 100.00% 1:08 0:01" at bounding box center [394, 316] width 174 height 2
click at [461, 316] on div "1:36" at bounding box center [461, 316] width 0 height 2
click at [533, 155] on mat-icon "close" at bounding box center [533, 154] width 10 height 10
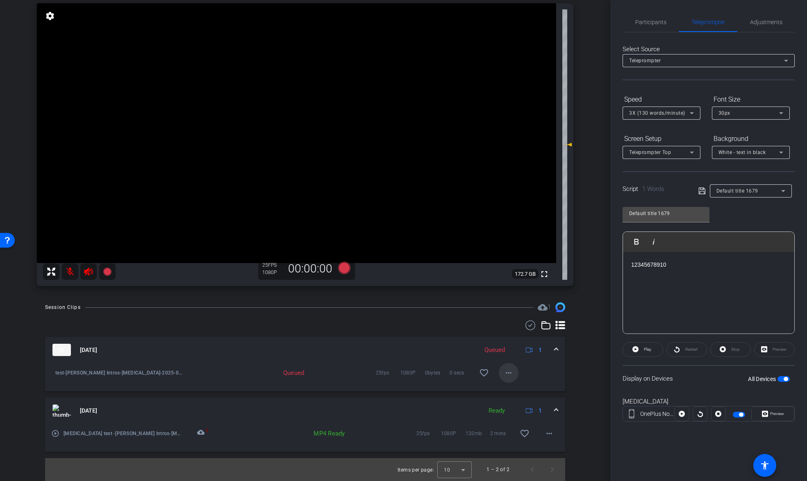
click at [509, 374] on mat-icon "more_horiz" at bounding box center [509, 373] width 10 height 10
click at [537, 387] on span "Download Original" at bounding box center [529, 390] width 49 height 10
click at [655, 23] on span "Participants" at bounding box center [650, 22] width 31 height 6
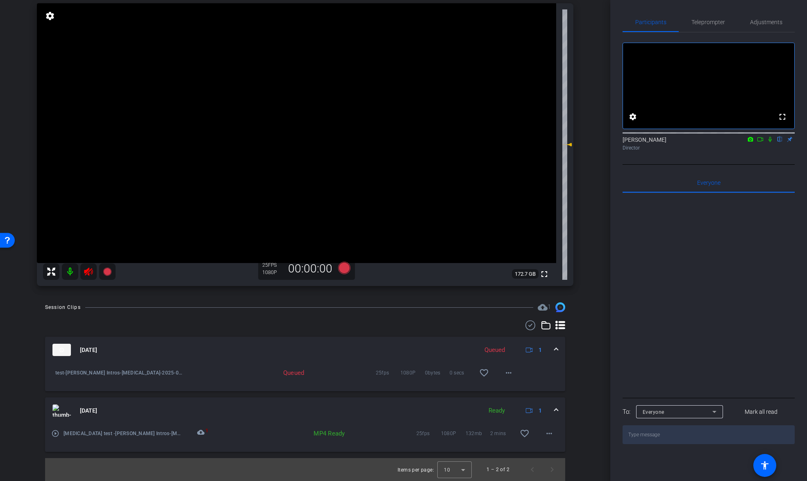
click at [70, 272] on mat-icon at bounding box center [70, 272] width 16 height 16
click at [90, 272] on icon at bounding box center [89, 272] width 10 height 10
click at [89, 273] on mat-icon at bounding box center [88, 272] width 16 height 16
click at [90, 273] on icon at bounding box center [89, 272] width 10 height 10
click at [69, 273] on mat-icon at bounding box center [70, 272] width 16 height 16
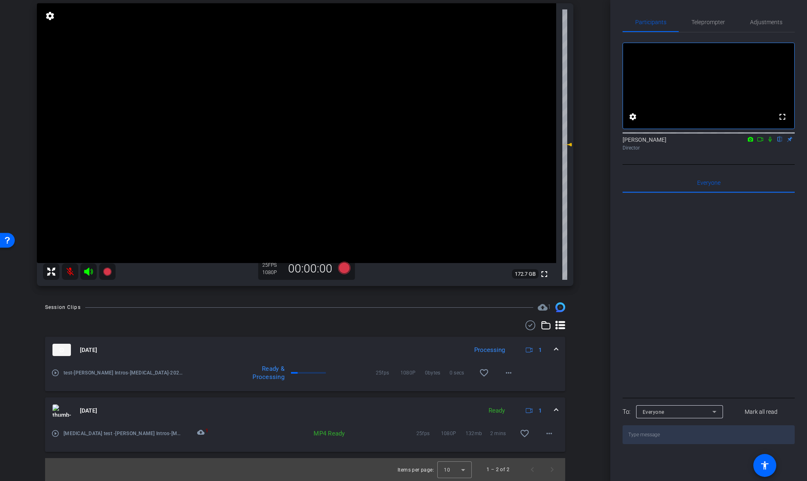
click at [89, 273] on icon at bounding box center [88, 272] width 9 height 8
click at [769, 142] on icon at bounding box center [769, 139] width 3 height 5
click at [759, 142] on icon at bounding box center [760, 139] width 7 height 6
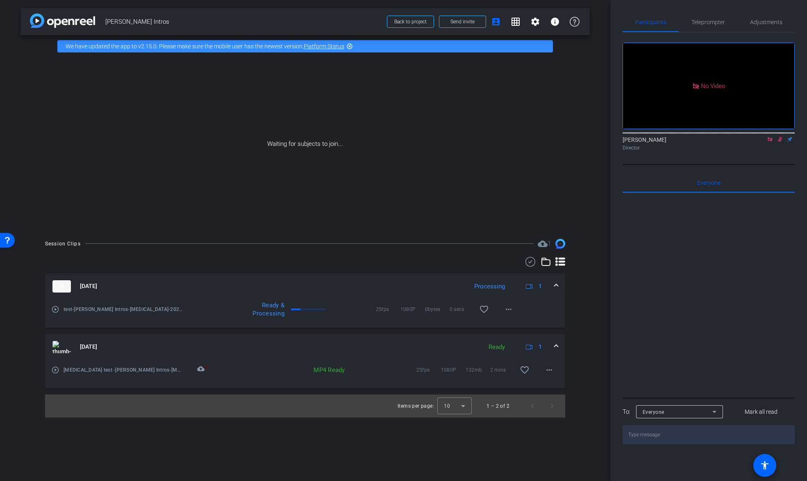
scroll to position [0, 0]
click at [708, 22] on span "Teleprompter" at bounding box center [708, 22] width 34 height 6
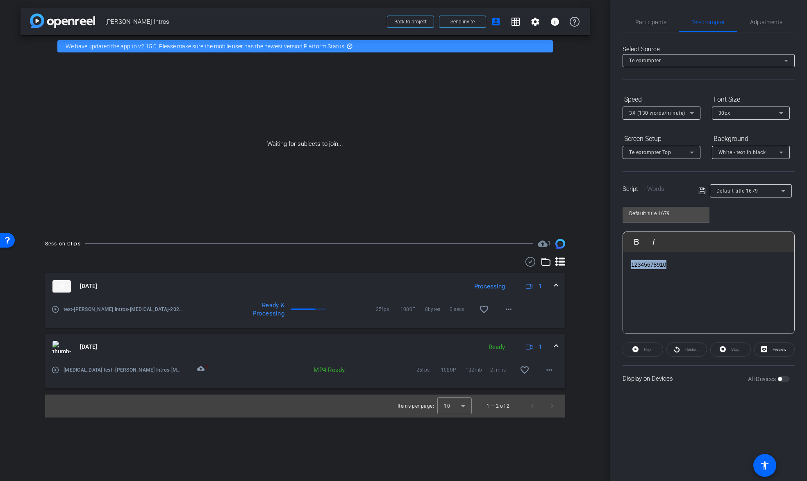
drag, startPoint x: 677, startPoint y: 283, endPoint x: 609, endPoint y: 259, distance: 72.0
click at [609, 259] on div "arrow_back Neel Intros Back to project Send invite account_box grid_on settings…" at bounding box center [403, 240] width 807 height 481
click at [754, 306] on div "Reach the Summit of AI Success and step up levels of customer experience, effic…" at bounding box center [708, 293] width 171 height 82
click at [700, 191] on icon at bounding box center [701, 191] width 7 height 10
click at [755, 191] on span "Default title 1679" at bounding box center [737, 191] width 42 height 6
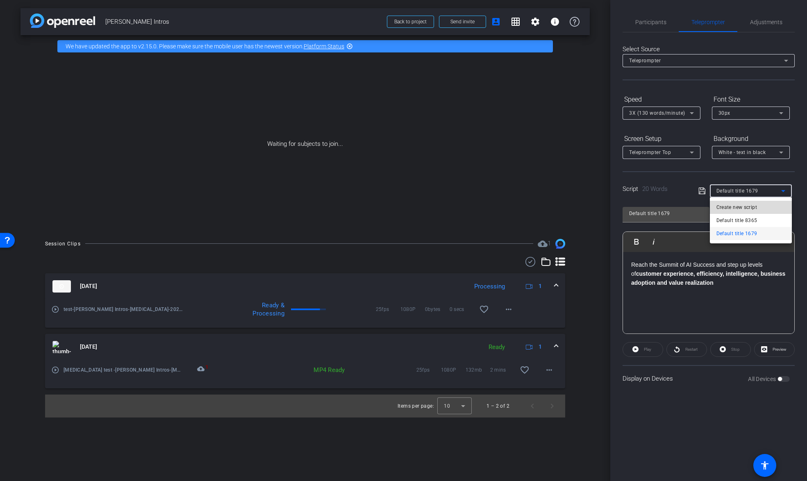
click at [740, 207] on span "Create new script" at bounding box center [736, 207] width 41 height 10
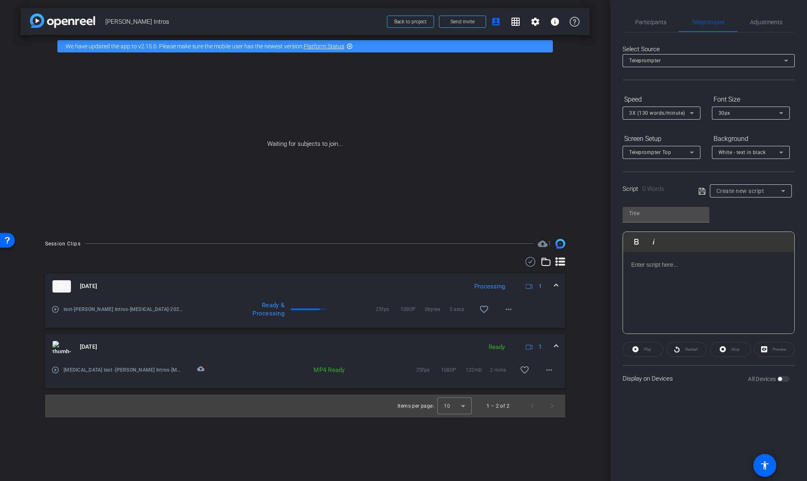
drag, startPoint x: 689, startPoint y: 259, endPoint x: 680, endPoint y: 271, distance: 14.4
click at [689, 259] on div at bounding box center [708, 293] width 171 height 82
click at [701, 191] on icon at bounding box center [701, 191] width 7 height 7
click at [782, 381] on div "All Devices" at bounding box center [769, 379] width 42 height 8
click at [782, 377] on div "All Devices" at bounding box center [769, 379] width 42 height 8
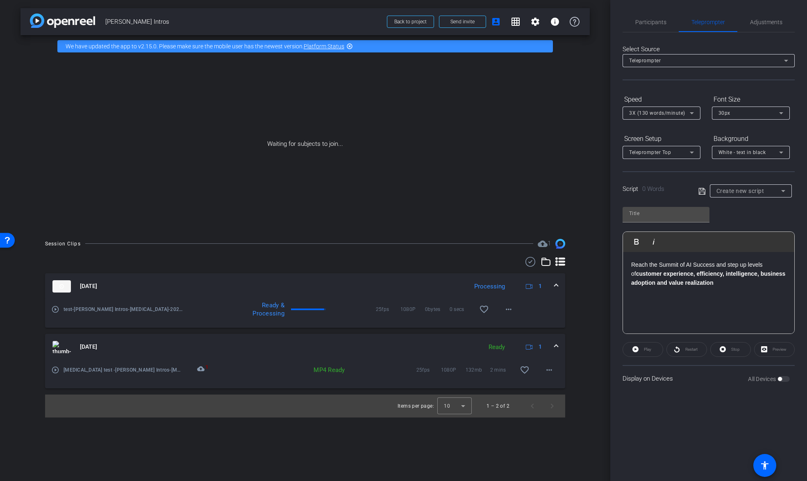
click at [739, 310] on div "Reach the Summit of AI Success and step up levels of customer experience, effic…" at bounding box center [708, 293] width 171 height 82
click at [268, 362] on div "MP4 Ready 25fps 1080P 132mb 2 mins favorite_border more_horiz" at bounding box center [391, 370] width 335 height 20
click at [548, 370] on mat-icon "more_horiz" at bounding box center [549, 370] width 10 height 10
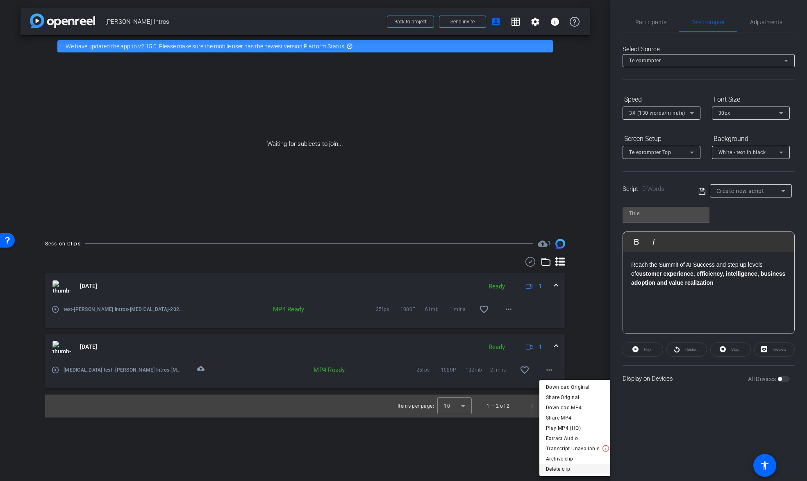
click at [562, 468] on span "Delete clip" at bounding box center [575, 469] width 58 height 10
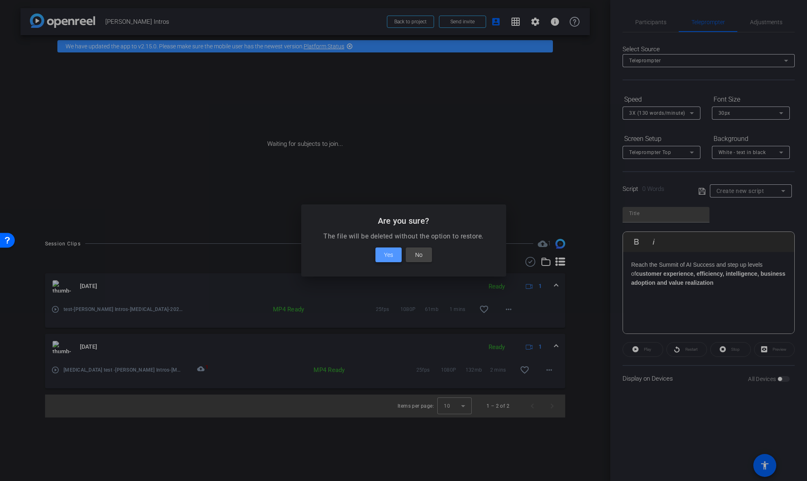
click at [388, 255] on span "Yes" at bounding box center [388, 255] width 9 height 10
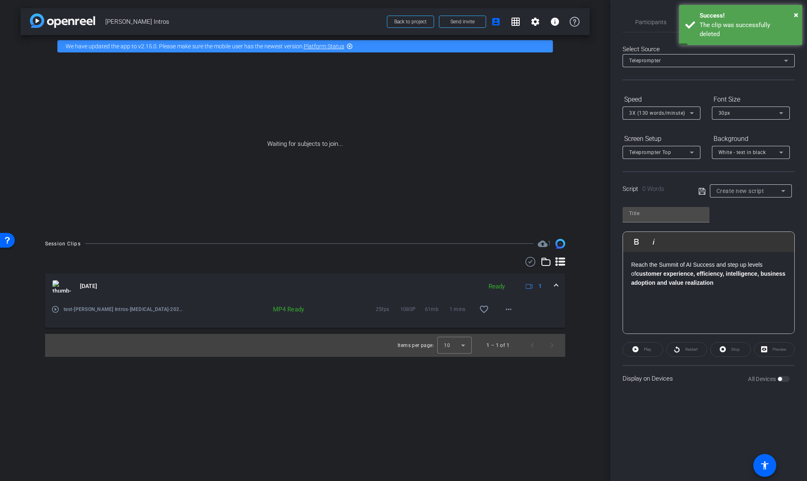
drag, startPoint x: 743, startPoint y: 311, endPoint x: 716, endPoint y: 320, distance: 28.5
click at [743, 311] on div "Reach the Summit of AI Success and step up levels of customer experience, effic…" at bounding box center [708, 293] width 171 height 82
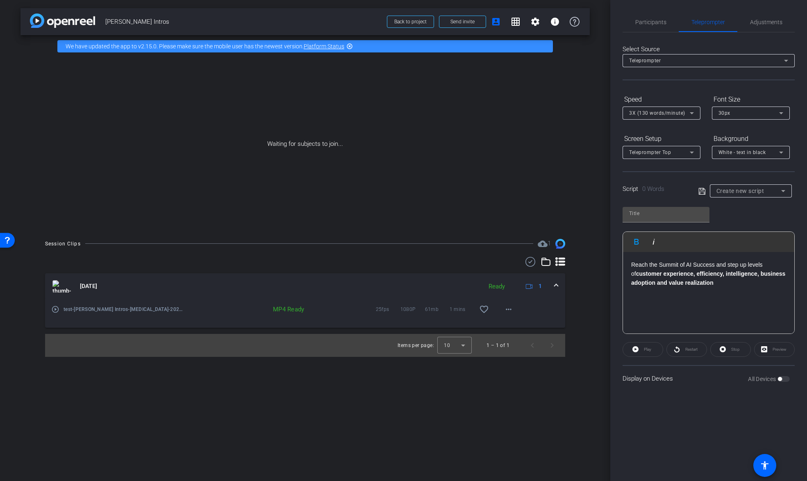
click at [701, 190] on icon at bounding box center [701, 191] width 7 height 7
click at [718, 298] on div "Reach the Summit of AI Success and step up levels of customer experience, effic…" at bounding box center [708, 293] width 171 height 82
click at [634, 348] on div "Play" at bounding box center [643, 349] width 41 height 15
click at [783, 379] on div "All Devices" at bounding box center [769, 379] width 42 height 8
click at [783, 380] on div "All Devices" at bounding box center [769, 379] width 42 height 8
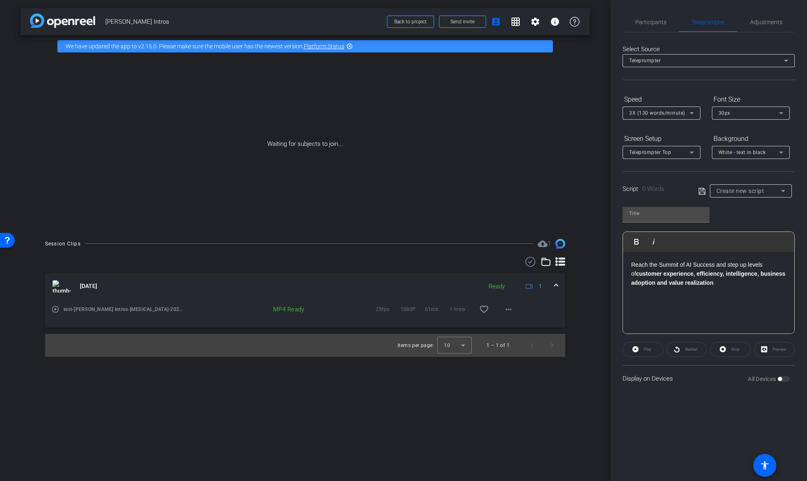
drag, startPoint x: 731, startPoint y: 288, endPoint x: 723, endPoint y: 289, distance: 7.8
click at [730, 288] on div "Reach the Summit of AI Success and step up levels of customer experience, effic…" at bounding box center [708, 293] width 171 height 82
click at [732, 295] on div "Reach the Summit of AI Success and step up levels of customer experience, effic…" at bounding box center [708, 293] width 171 height 82
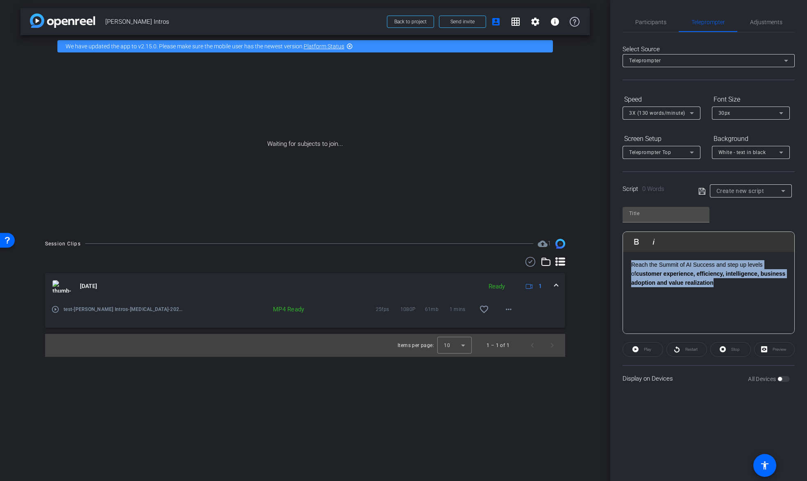
drag, startPoint x: 718, startPoint y: 289, endPoint x: 616, endPoint y: 261, distance: 105.3
click at [616, 261] on div "Participants Teleprompter Adjustments Prem Chawla Director Everyone 0 Mark all …" at bounding box center [708, 240] width 197 height 481
copy p "Reach the Summit of AI Success and step up levels of customer experience, effic…"
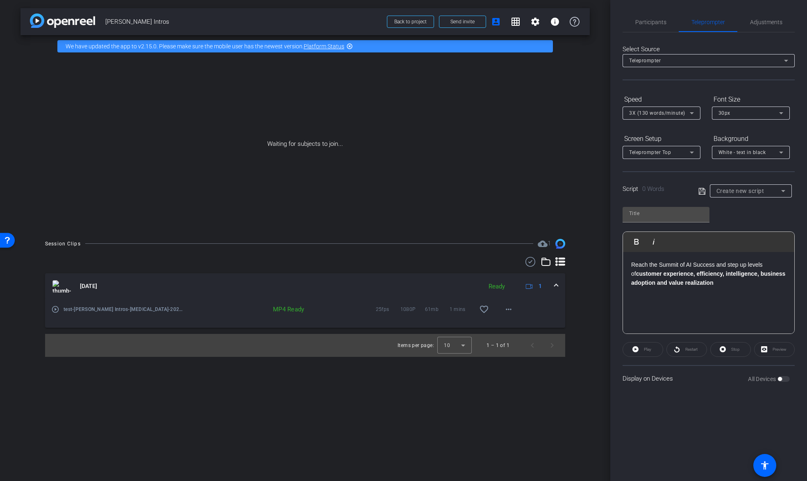
click at [723, 289] on div "Reach the Summit of AI Success and step up levels of customer experience, effic…" at bounding box center [708, 293] width 171 height 82
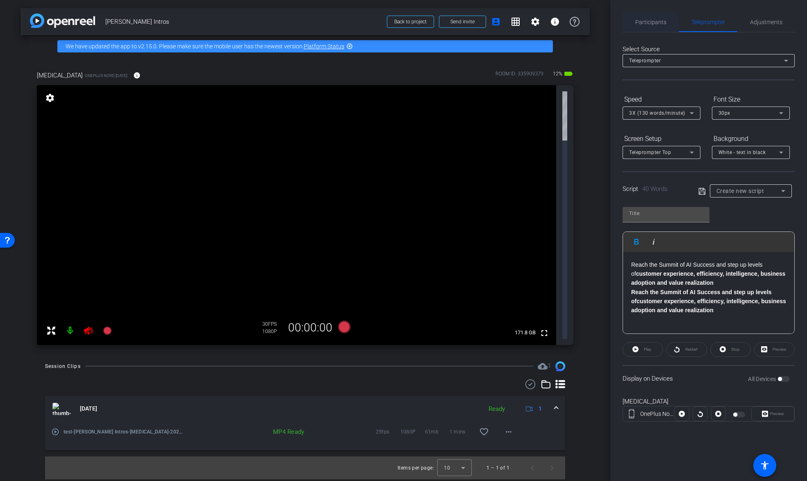
click at [655, 22] on span "Participants" at bounding box center [650, 22] width 31 height 6
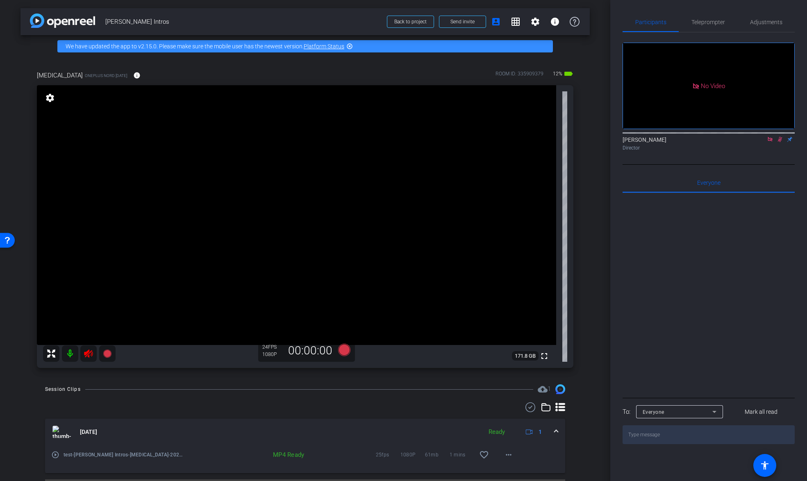
click at [769, 137] on icon at bounding box center [770, 139] width 5 height 5
click at [70, 354] on mat-icon at bounding box center [70, 354] width 16 height 16
click at [762, 23] on span "Adjustments" at bounding box center [766, 22] width 32 height 6
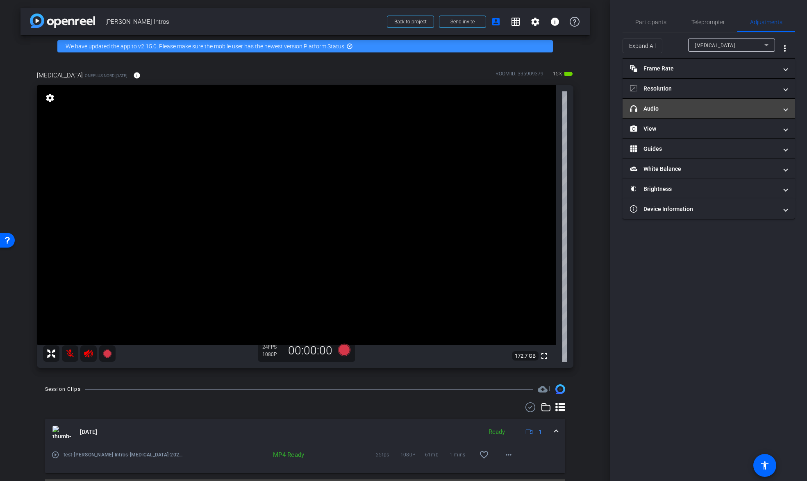
click at [677, 109] on mat-panel-title "headphone icon Audio" at bounding box center [704, 109] width 148 height 9
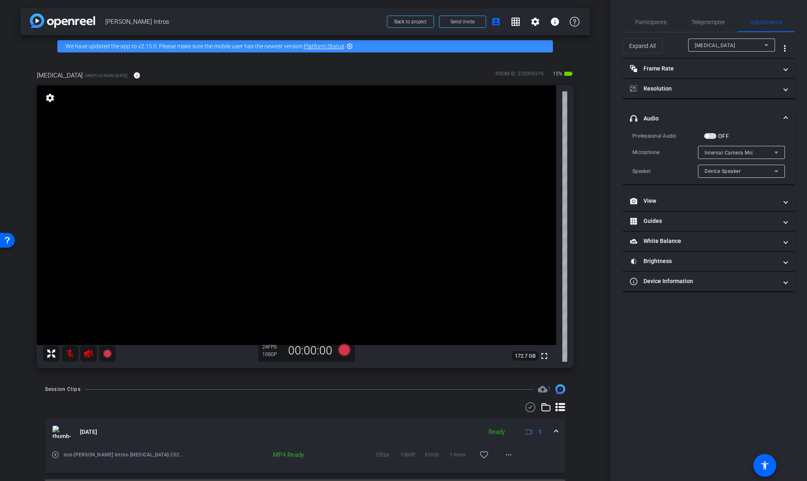
click at [709, 136] on span "button" at bounding box center [710, 136] width 12 height 6
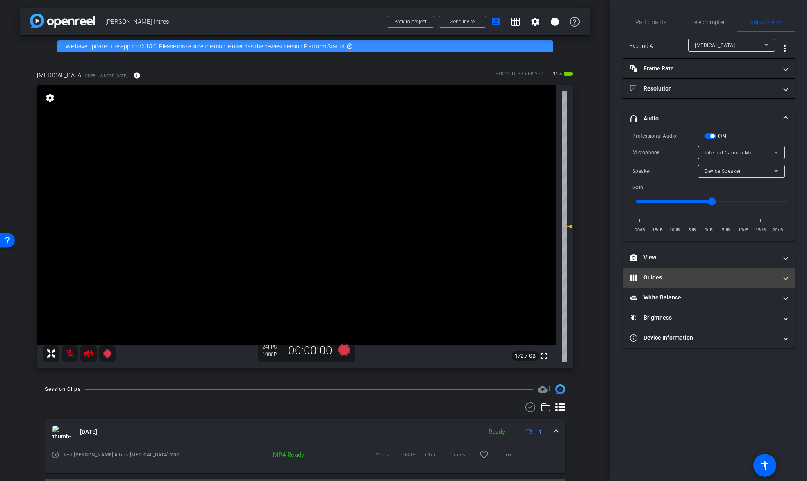
click at [682, 275] on mat-panel-title "Guides" at bounding box center [704, 277] width 148 height 9
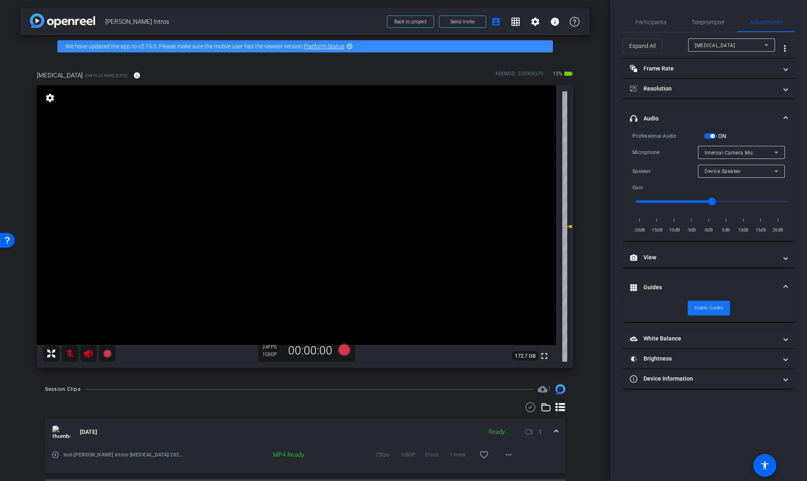
click at [711, 308] on span "Enable Guides" at bounding box center [708, 308] width 29 height 12
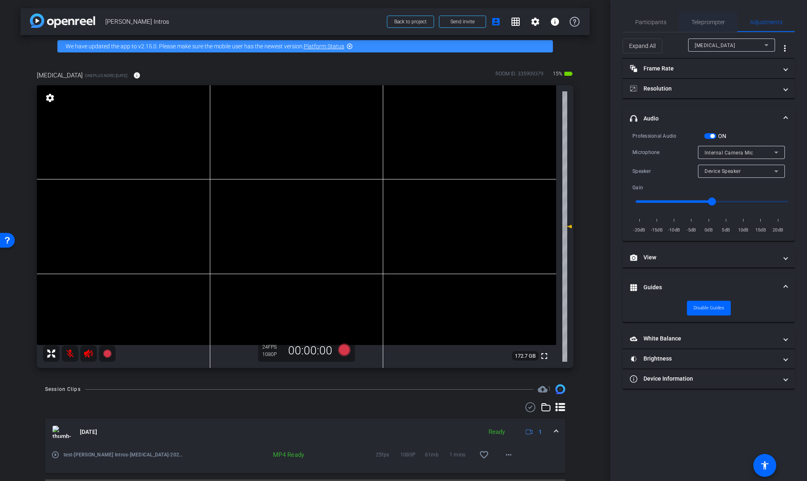
click at [699, 23] on span "Teleprompter" at bounding box center [708, 22] width 34 height 6
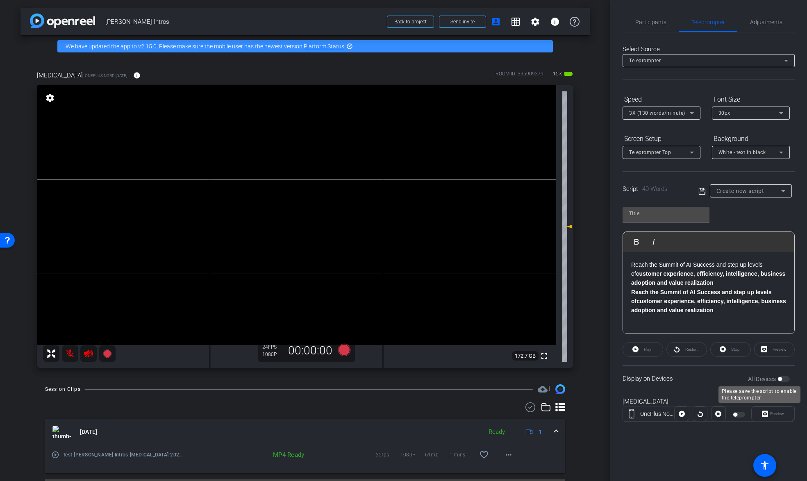
click at [782, 380] on div "All Devices" at bounding box center [769, 379] width 42 height 8
click at [783, 381] on div "All Devices" at bounding box center [769, 379] width 42 height 8
click at [702, 191] on icon at bounding box center [701, 191] width 7 height 10
click at [739, 191] on span "Create new script" at bounding box center [740, 191] width 48 height 7
type input "Default title 9003"
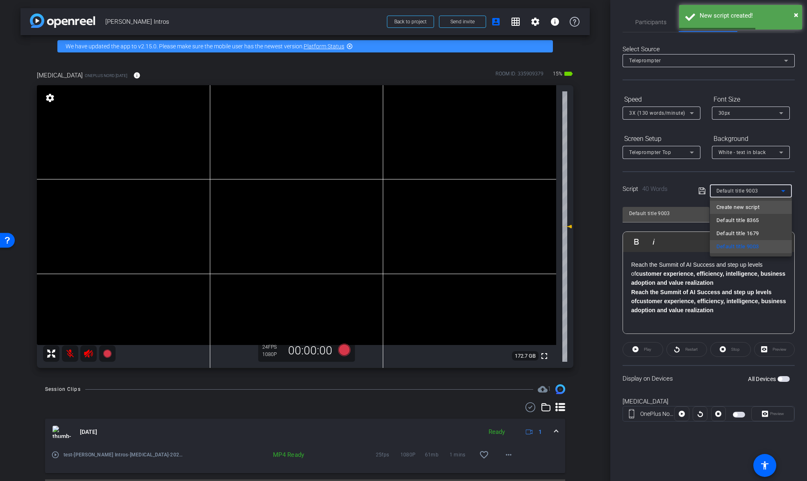
click at [753, 207] on span "Create new script" at bounding box center [737, 207] width 43 height 10
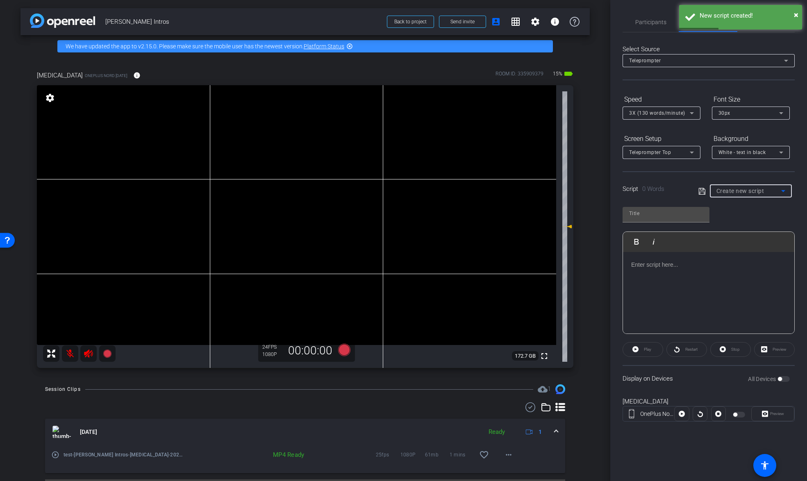
click at [668, 273] on div at bounding box center [708, 293] width 171 height 82
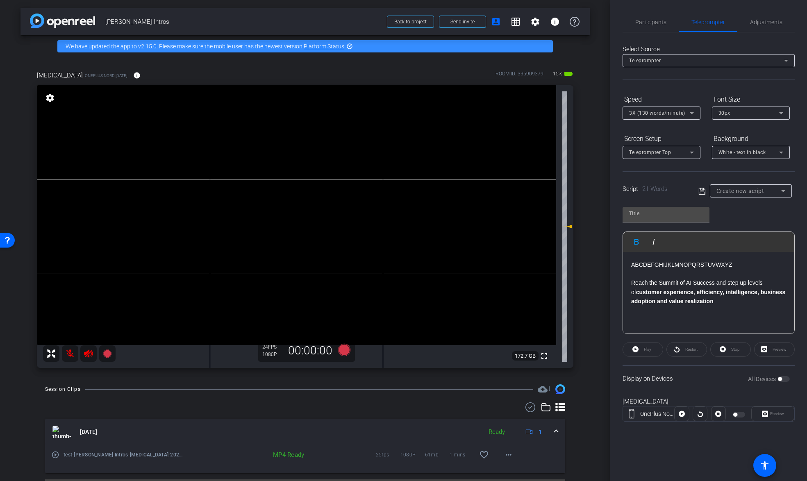
click at [700, 191] on icon at bounding box center [701, 191] width 7 height 7
type input "Default title 6744"
click at [784, 380] on span "button" at bounding box center [784, 379] width 12 height 6
click at [766, 22] on span "Adjustments" at bounding box center [766, 22] width 32 height 6
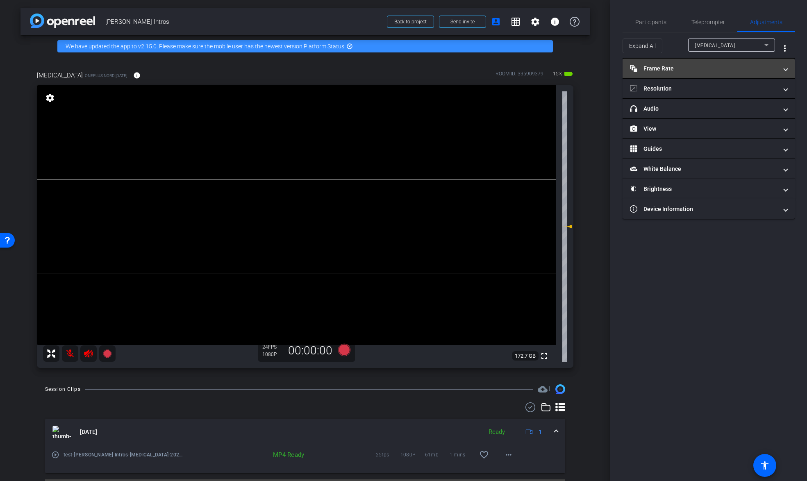
click at [664, 70] on mat-panel-title "Frame Rate Frame Rate" at bounding box center [704, 68] width 148 height 9
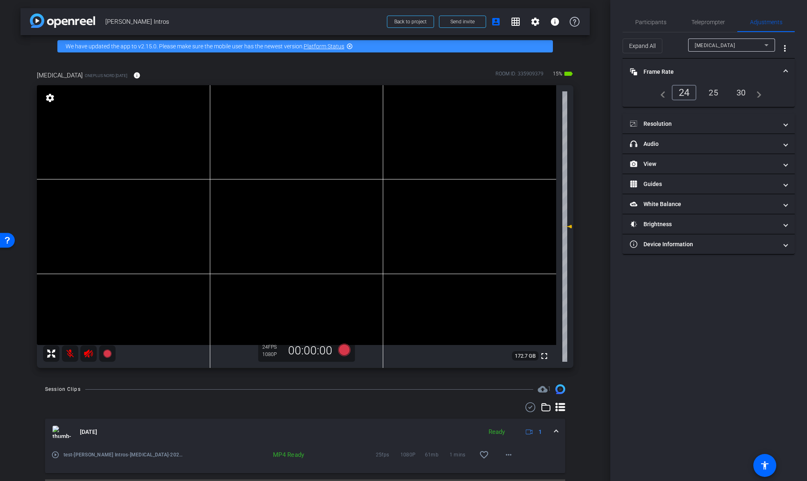
click at [716, 93] on div "25" at bounding box center [714, 93] width 22 height 14
click at [678, 123] on mat-panel-title "Resolution" at bounding box center [704, 124] width 148 height 9
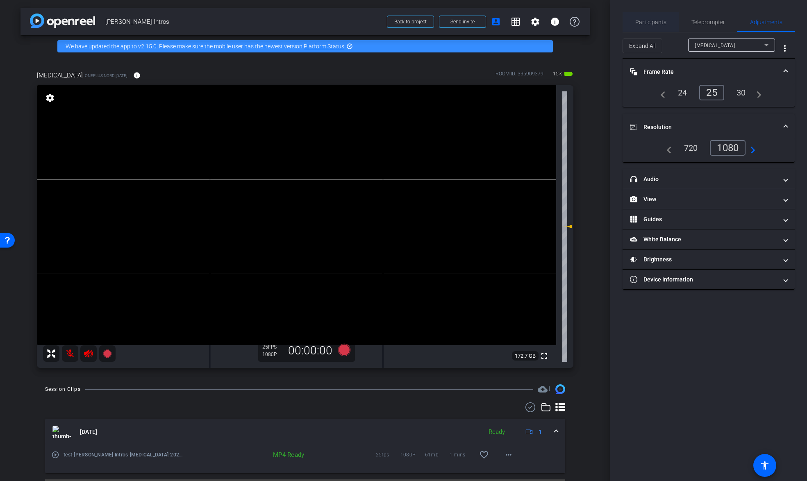
click at [654, 21] on span "Participants" at bounding box center [650, 22] width 31 height 6
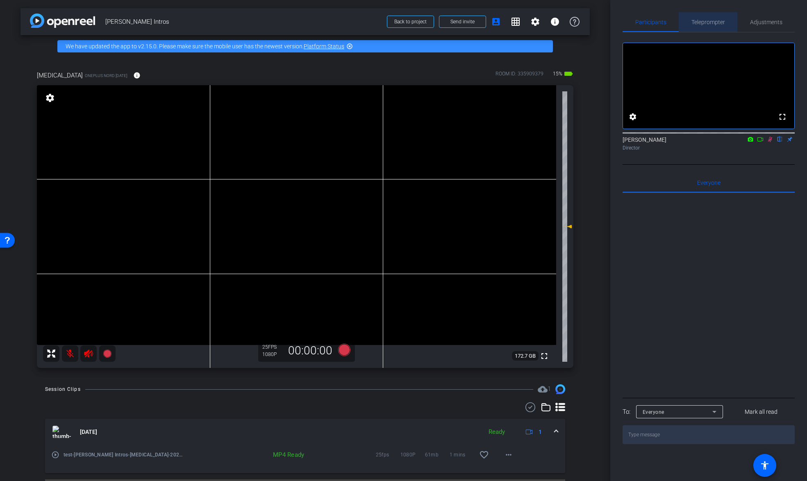
click at [710, 22] on span "Teleprompter" at bounding box center [708, 22] width 34 height 6
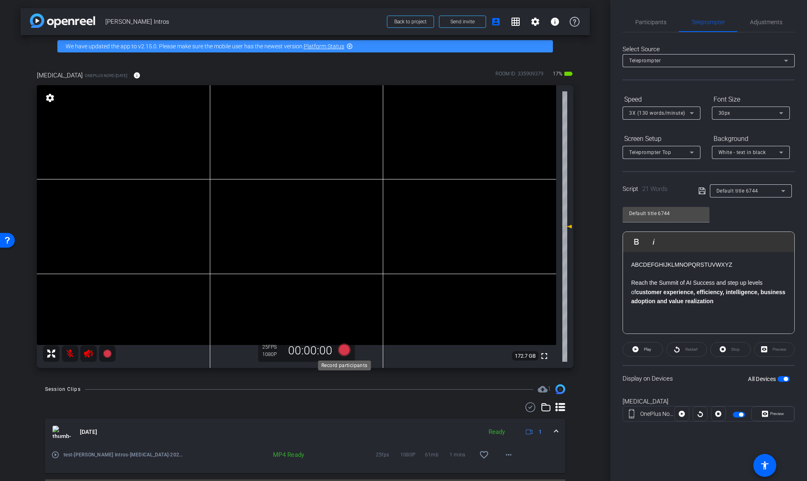
click at [344, 350] on icon at bounding box center [344, 350] width 12 height 12
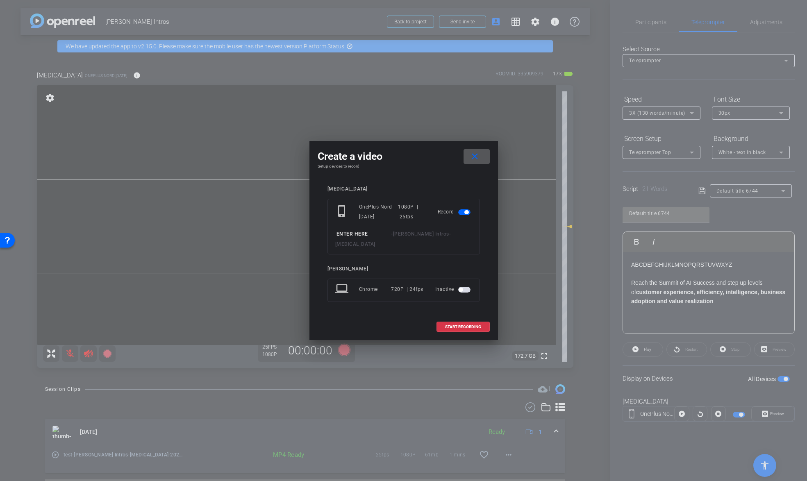
click at [371, 239] on input at bounding box center [363, 234] width 55 height 10
type input "Test 2"
click at [462, 325] on span "START RECORDING" at bounding box center [463, 327] width 36 height 4
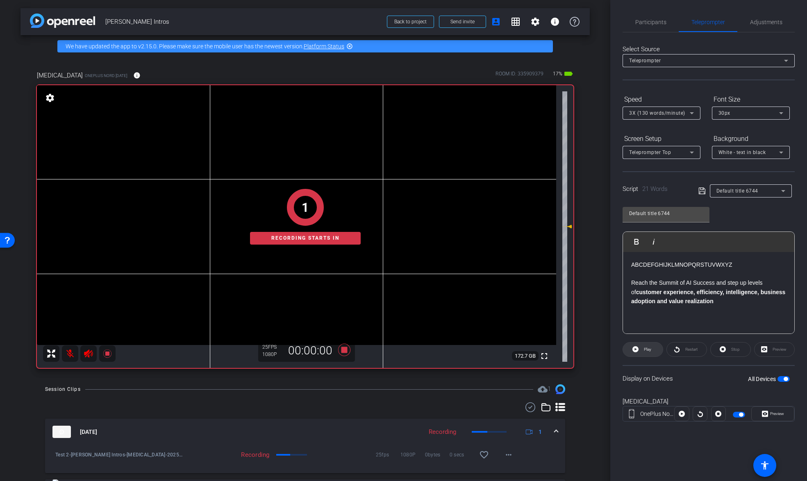
click at [639, 349] on span at bounding box center [643, 350] width 40 height 20
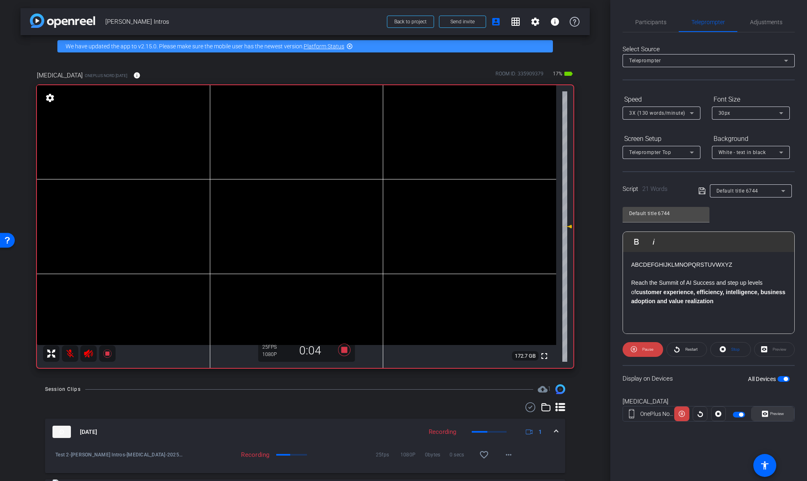
click at [775, 413] on span "Preview" at bounding box center [777, 414] width 14 height 5
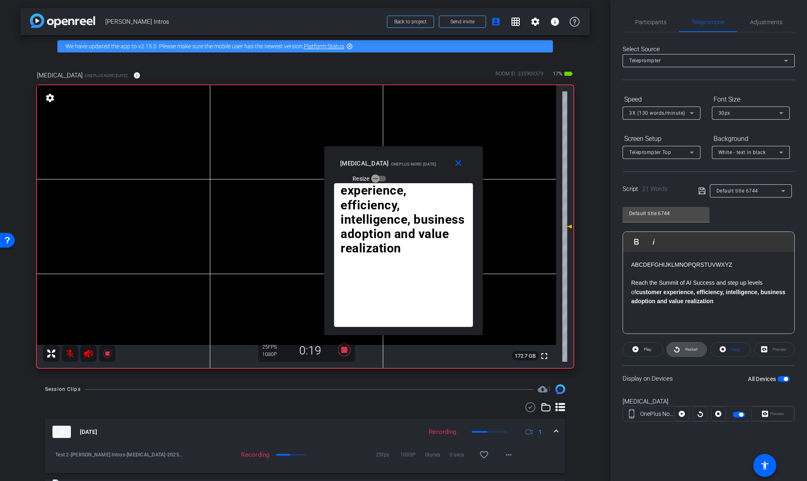
click at [685, 350] on span "Restart" at bounding box center [691, 349] width 12 height 5
click at [459, 164] on mat-icon "close" at bounding box center [458, 163] width 10 height 10
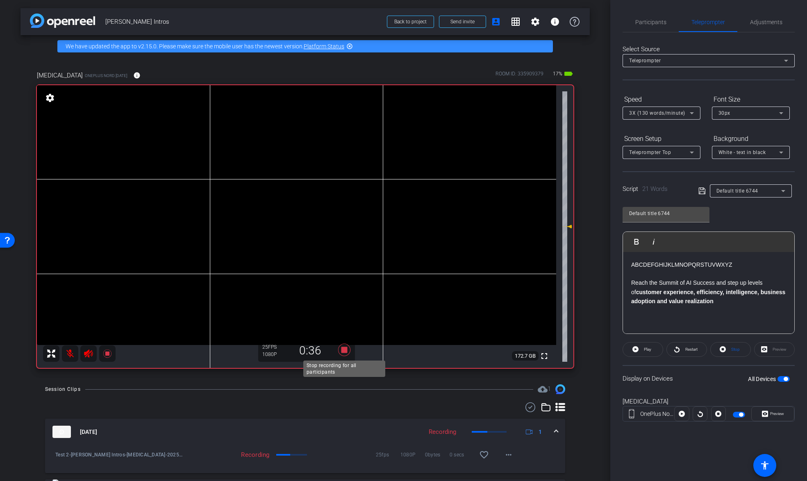
click at [344, 350] on icon at bounding box center [344, 350] width 12 height 12
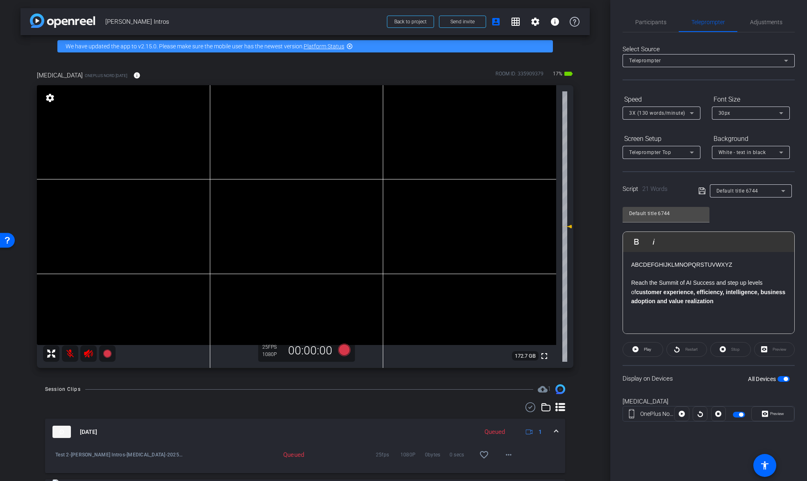
click at [556, 432] on span at bounding box center [556, 432] width 3 height 9
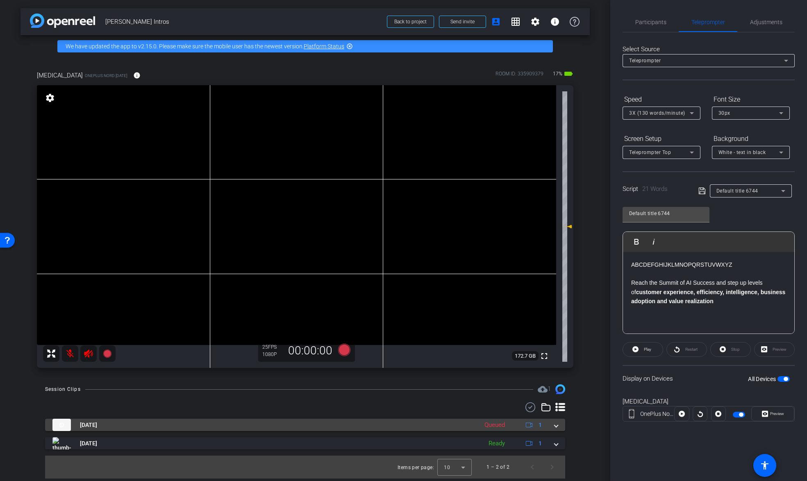
click at [556, 426] on span at bounding box center [556, 425] width 3 height 9
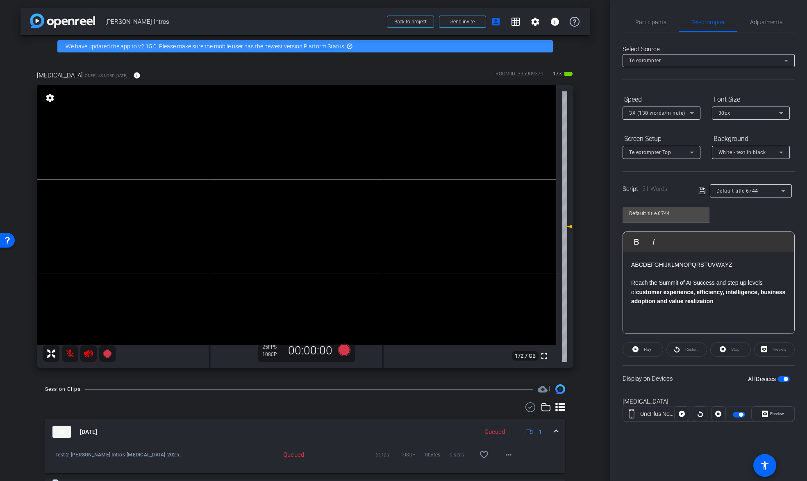
scroll to position [40, 0]
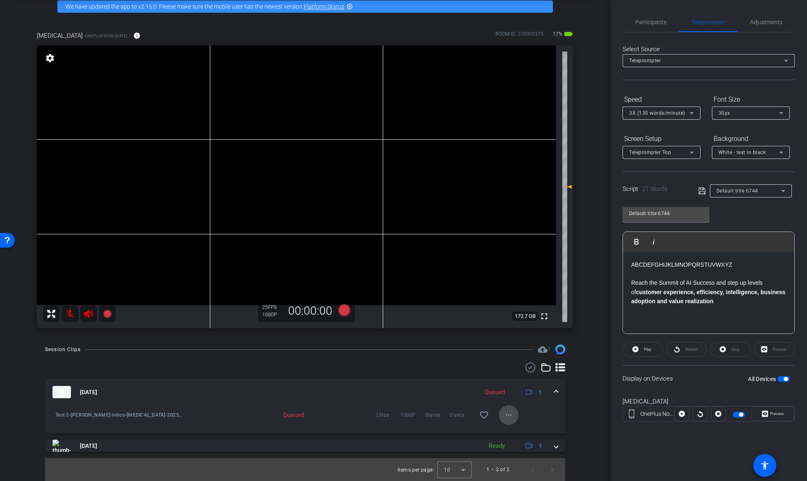
click at [511, 417] on mat-icon "more_horiz" at bounding box center [509, 415] width 10 height 10
click at [525, 336] on span "Download Original" at bounding box center [529, 337] width 49 height 10
click at [762, 20] on span "Adjustments" at bounding box center [766, 22] width 32 height 6
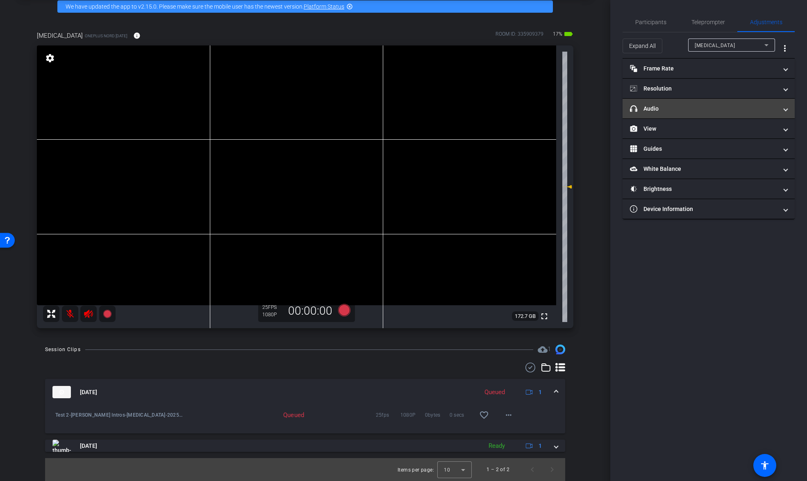
click at [686, 109] on mat-panel-title "headphone icon Audio" at bounding box center [704, 109] width 148 height 9
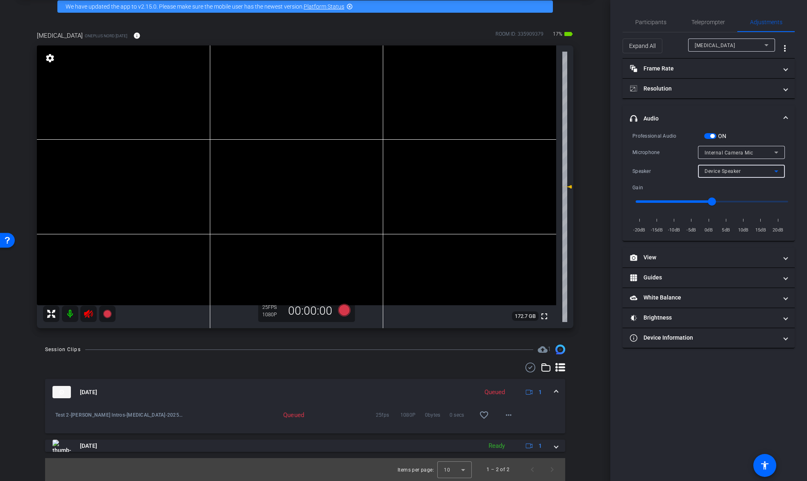
click at [755, 173] on div "Device Speaker" at bounding box center [740, 171] width 70 height 10
click at [755, 173] on div at bounding box center [403, 240] width 807 height 481
click at [768, 152] on div "Internal Camera Mic" at bounding box center [740, 153] width 70 height 10
click at [768, 152] on div at bounding box center [403, 240] width 807 height 481
click at [648, 23] on span "Participants" at bounding box center [650, 22] width 31 height 6
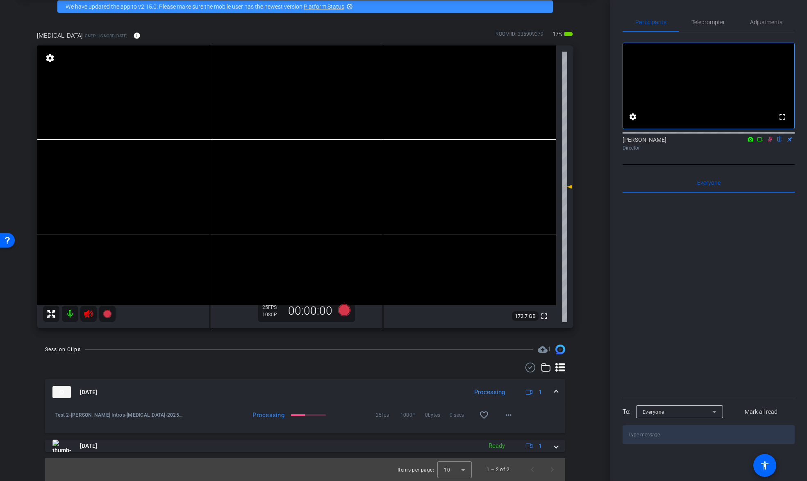
click at [759, 142] on icon at bounding box center [760, 139] width 7 height 6
click at [70, 314] on mat-icon at bounding box center [70, 314] width 16 height 16
click at [89, 315] on icon at bounding box center [88, 314] width 9 height 8
click at [90, 314] on icon at bounding box center [89, 314] width 10 height 10
click at [767, 20] on span "Adjustments" at bounding box center [766, 22] width 32 height 6
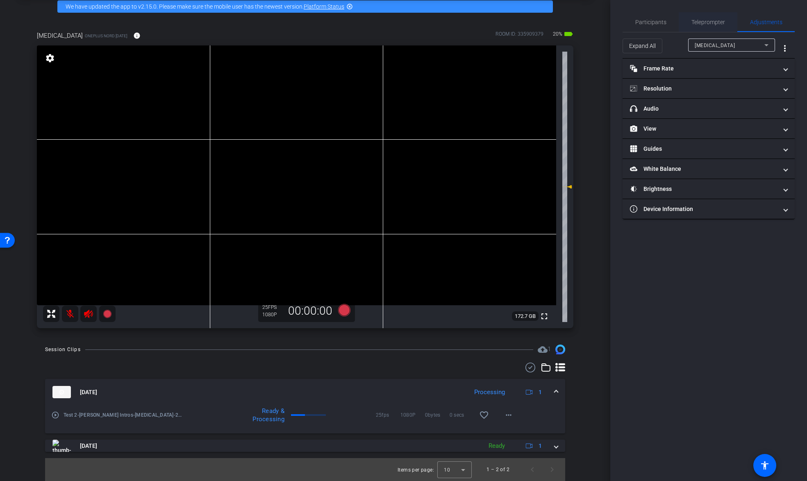
click at [712, 20] on span "Teleprompter" at bounding box center [708, 22] width 34 height 6
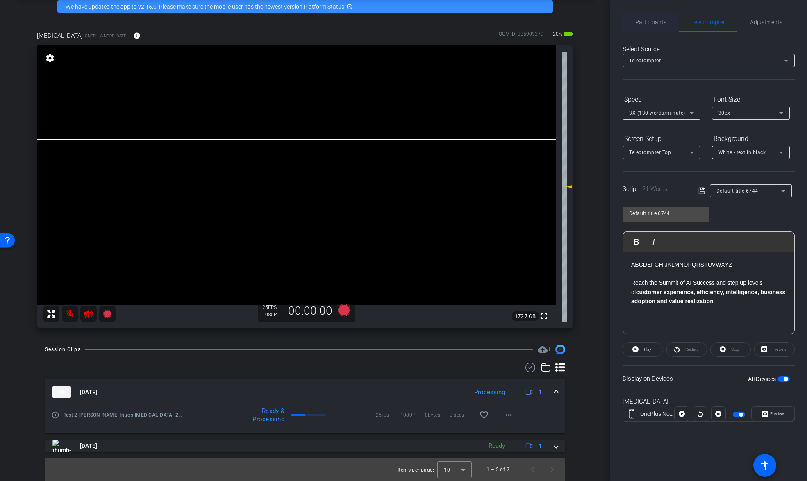
click at [652, 22] on span "Participants" at bounding box center [650, 22] width 31 height 6
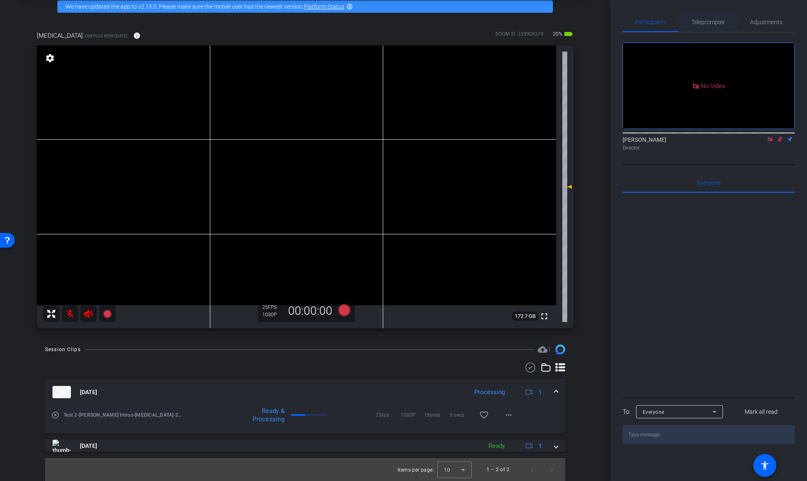
click at [712, 22] on span "Teleprompter" at bounding box center [708, 22] width 34 height 6
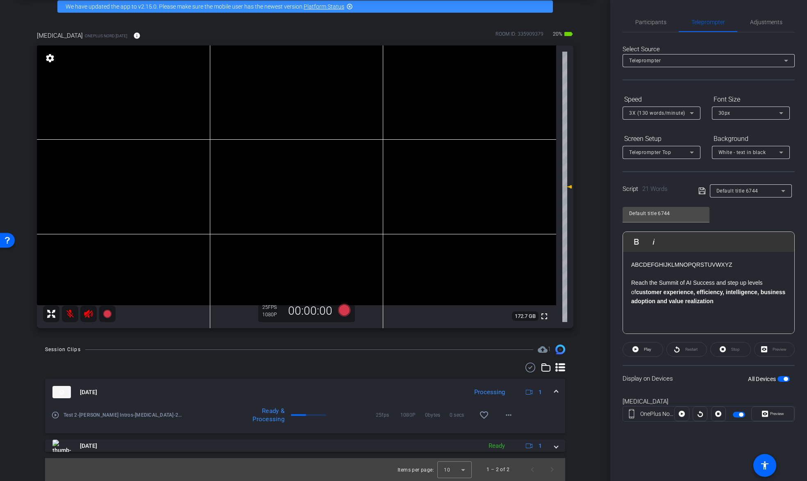
click at [729, 315] on div "ABCDEFGHIJKLMNOPQRSTUVWXYZ Reach the Summit of AI Success and step up levels of…" at bounding box center [708, 293] width 171 height 82
click at [344, 311] on icon at bounding box center [344, 310] width 12 height 12
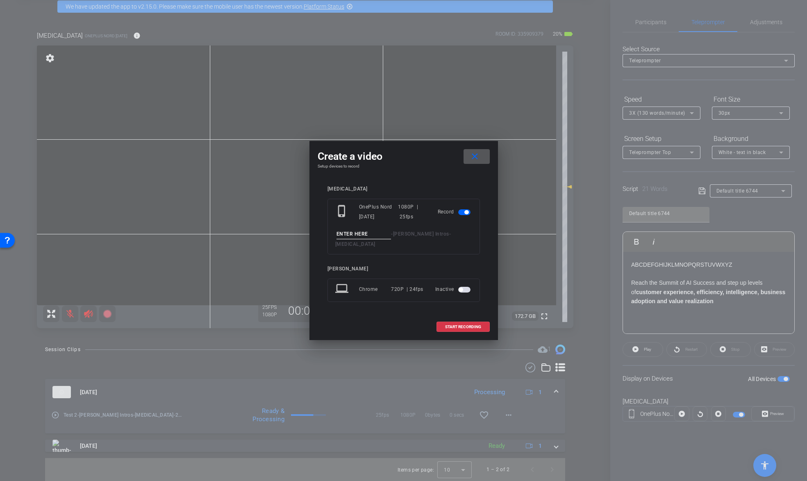
click at [372, 239] on input at bounding box center [363, 234] width 55 height 10
type input "Test 2"
click at [457, 325] on span "START RECORDING" at bounding box center [463, 327] width 36 height 4
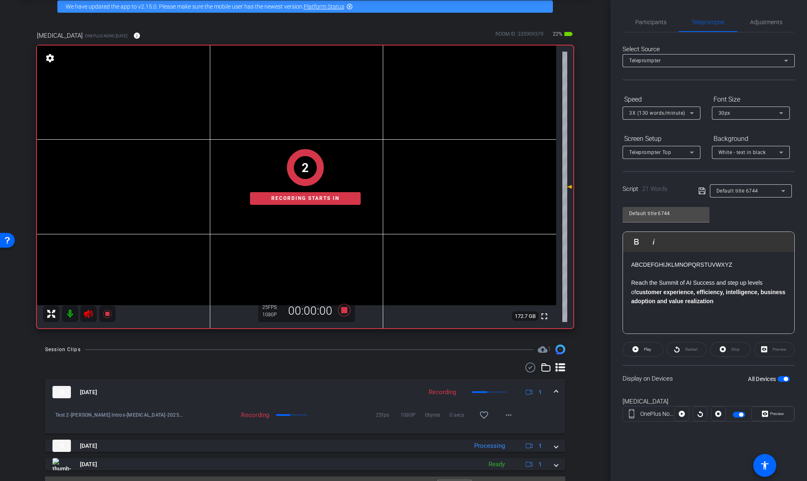
click at [70, 315] on div "2 Recording starts in" at bounding box center [305, 177] width 537 height 302
click at [70, 314] on div "1 Recording starts in" at bounding box center [305, 177] width 537 height 302
click at [70, 313] on mat-icon at bounding box center [70, 314] width 16 height 16
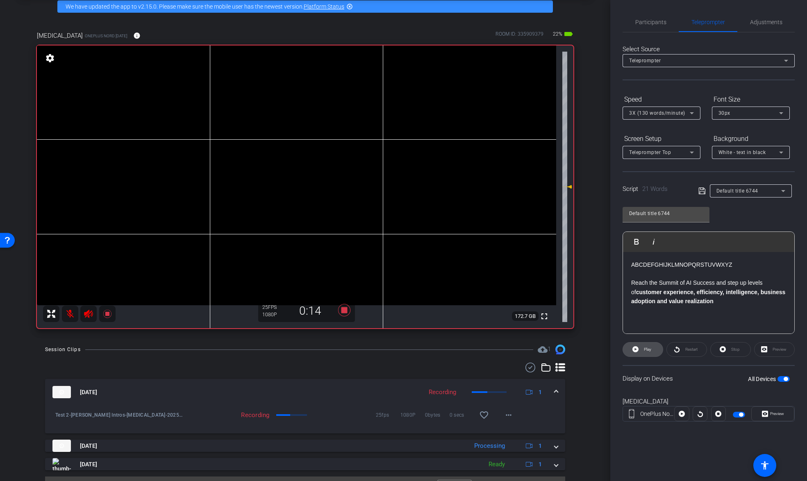
click at [644, 349] on span "Play" at bounding box center [647, 349] width 7 height 5
click at [679, 350] on icon at bounding box center [676, 349] width 5 height 6
click at [776, 414] on span "Preview" at bounding box center [777, 414] width 14 height 5
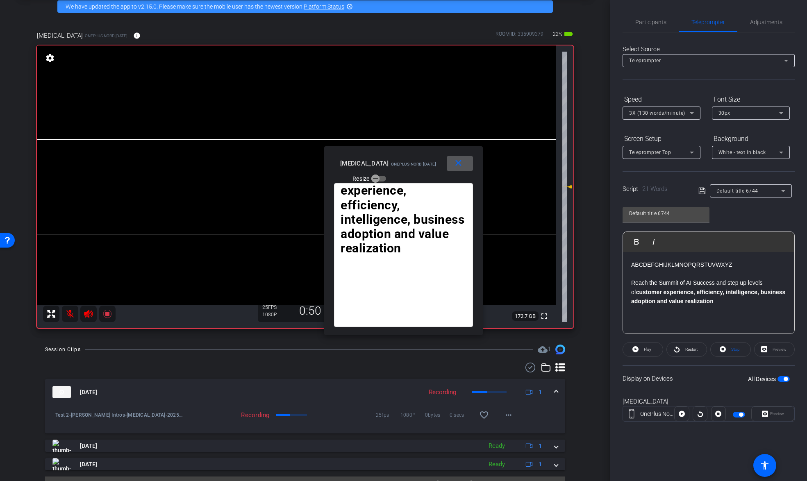
click at [457, 163] on mat-icon "close" at bounding box center [458, 163] width 10 height 10
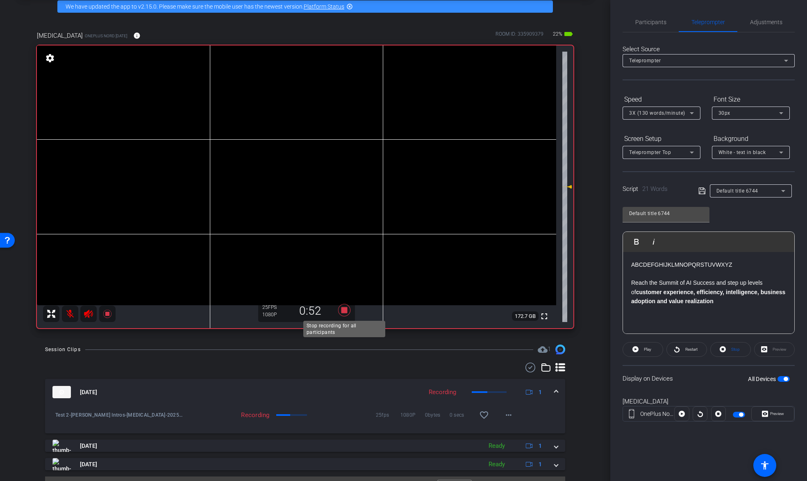
click at [345, 311] on icon at bounding box center [344, 310] width 12 height 12
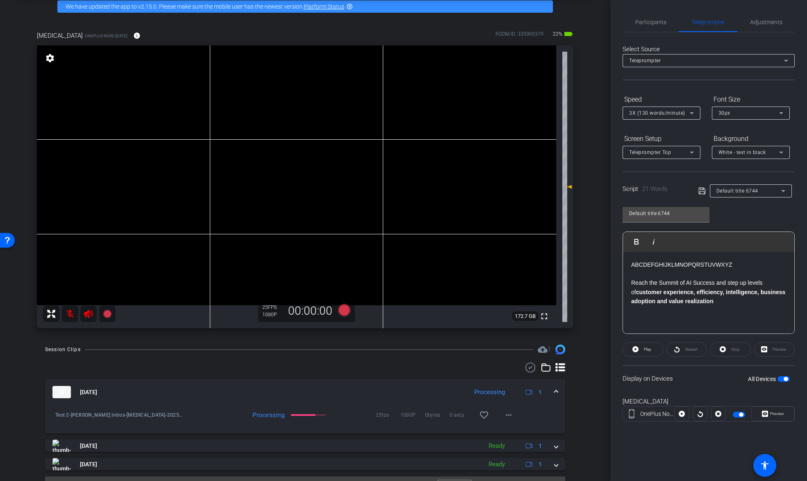
click at [234, 392] on mat-panel-title "[DATE]" at bounding box center [257, 392] width 411 height 12
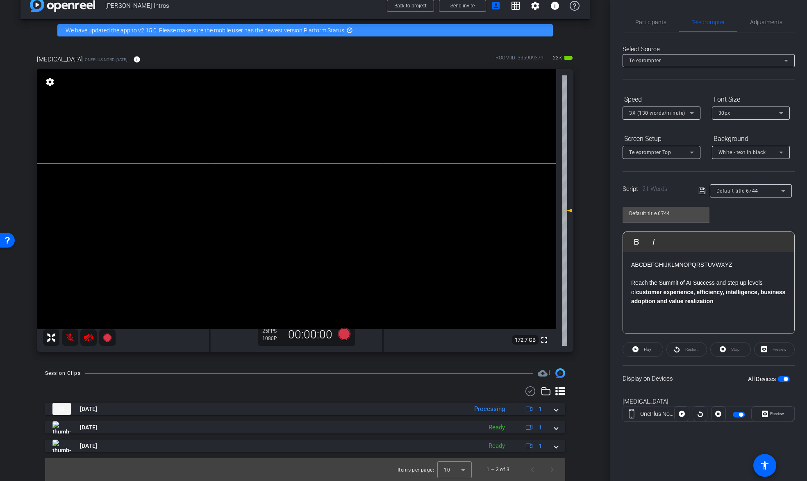
scroll to position [16, 0]
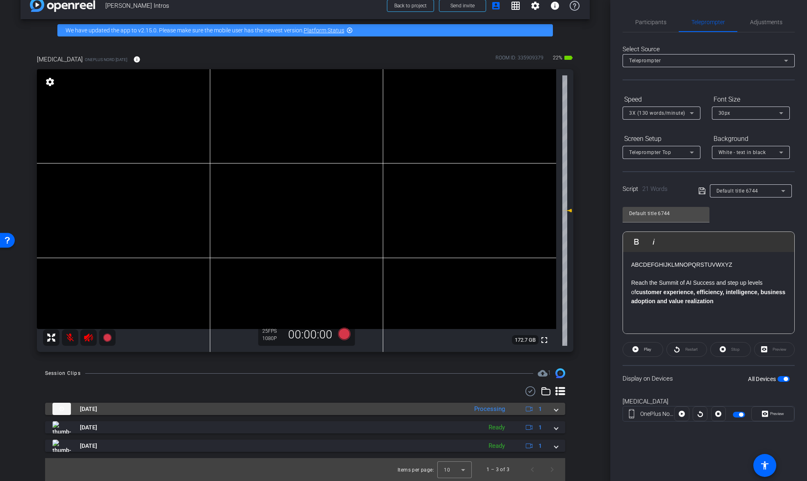
click at [556, 410] on span at bounding box center [556, 409] width 3 height 9
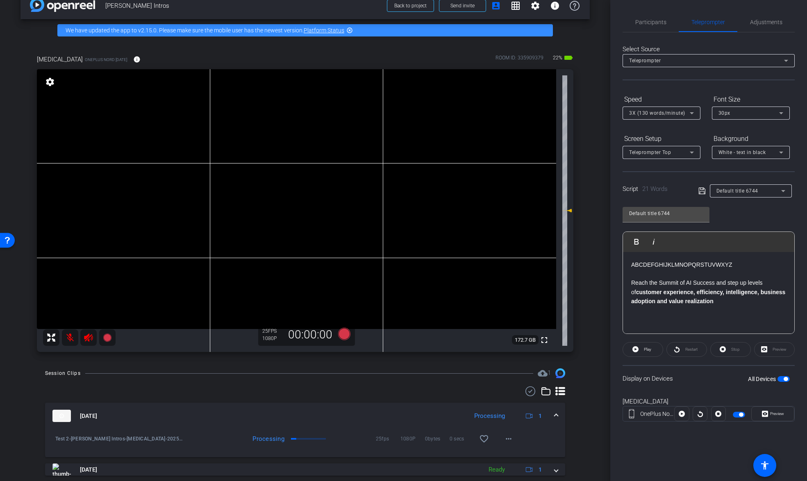
scroll to position [40, 0]
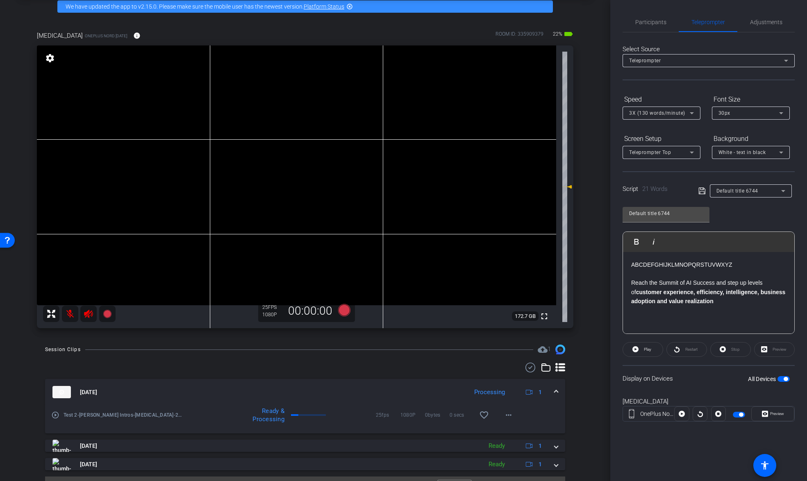
click at [55, 417] on mat-icon "play_circle_outline" at bounding box center [55, 415] width 8 height 8
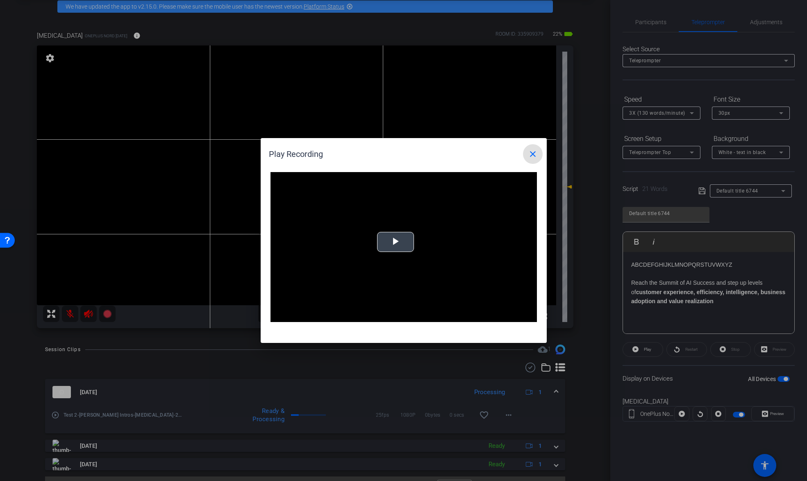
click at [396, 242] on span "Video Player" at bounding box center [396, 242] width 0 height 0
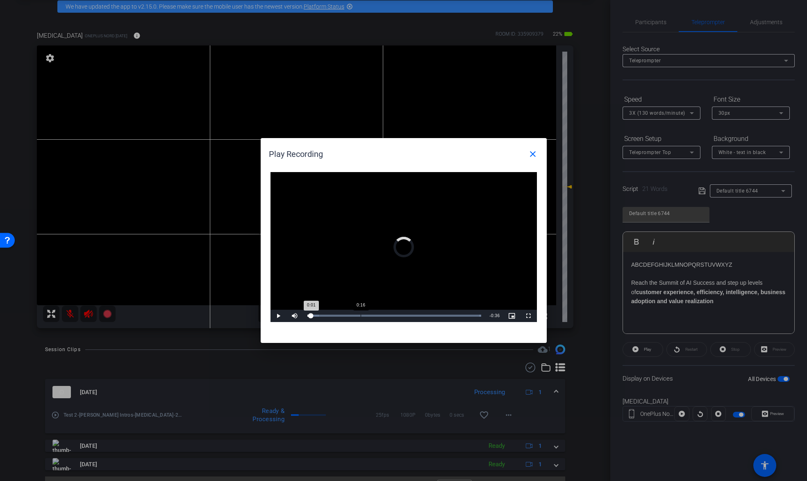
drag, startPoint x: 360, startPoint y: 315, endPoint x: 369, endPoint y: 316, distance: 8.6
click at [361, 315] on div "0:16" at bounding box center [361, 316] width 0 height 2
click at [402, 315] on div "Loaded : 100.00% 0:29 0:16" at bounding box center [394, 316] width 174 height 2
click at [423, 315] on div "Loaded : 100.00% 0:35 0:29" at bounding box center [394, 316] width 174 height 2
click at [458, 313] on div "Loaded : 100.00% 0:45 0:36" at bounding box center [394, 316] width 182 height 12
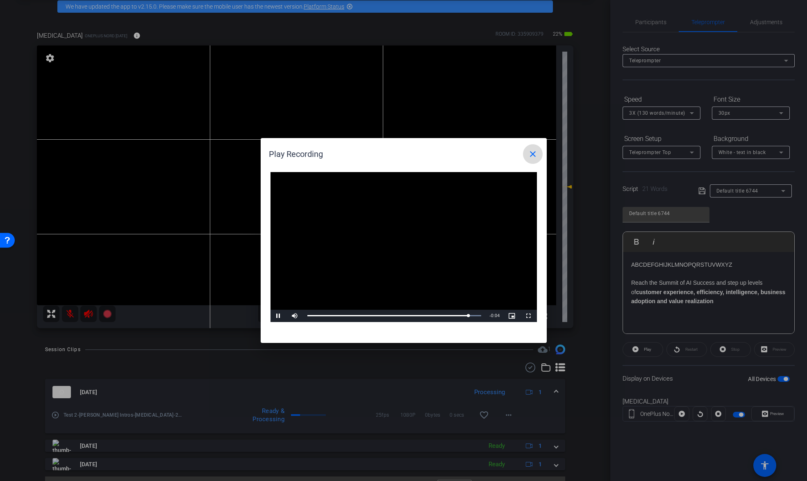
click at [534, 155] on mat-icon "close" at bounding box center [533, 154] width 10 height 10
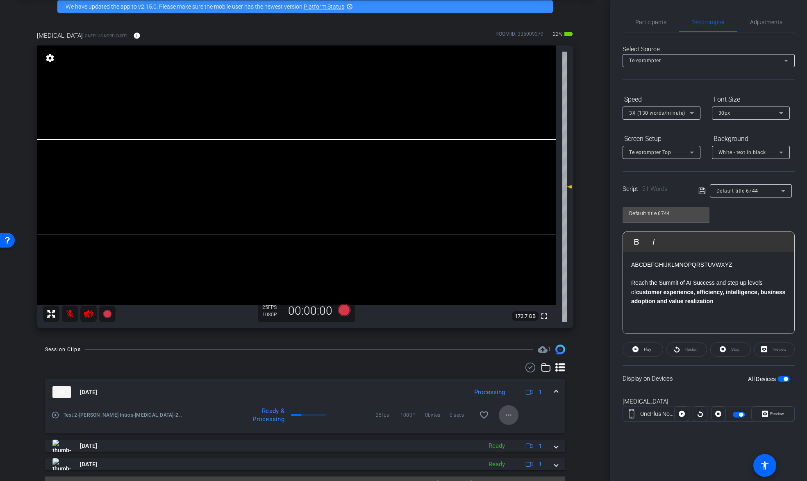
click at [510, 416] on mat-icon "more_horiz" at bounding box center [509, 415] width 10 height 10
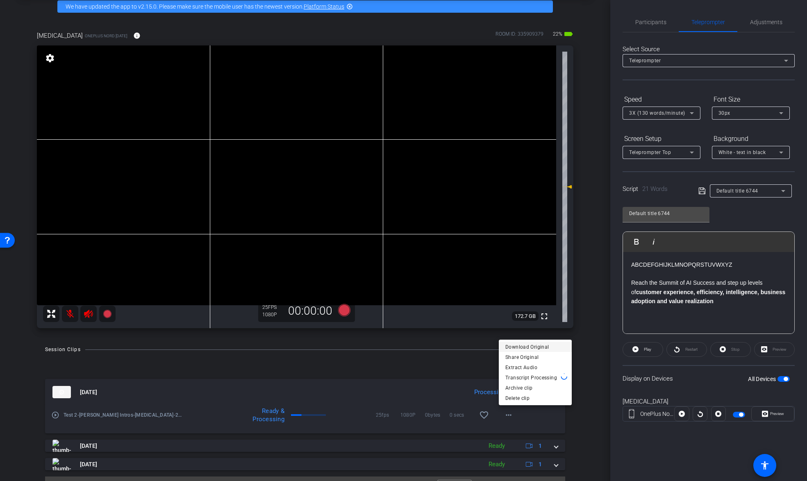
click at [543, 346] on span "Download Original" at bounding box center [535, 347] width 60 height 10
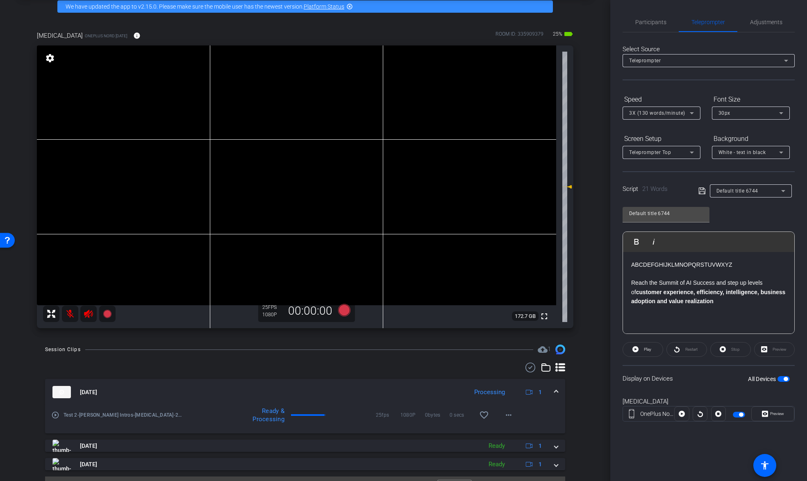
scroll to position [58, 0]
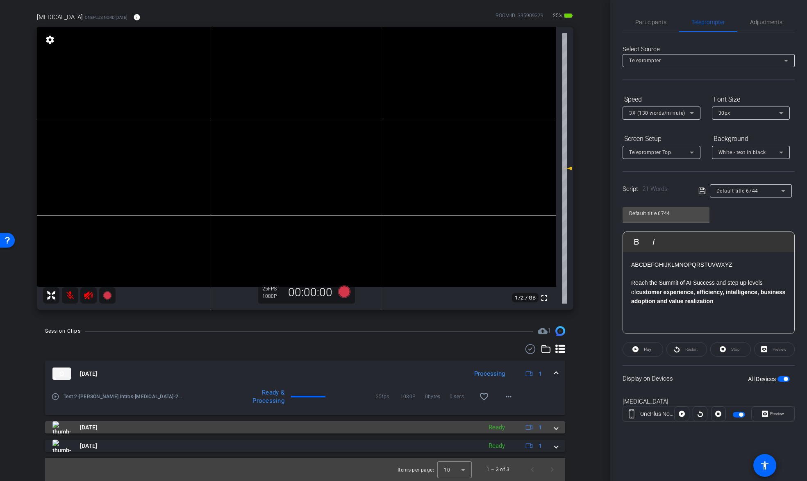
click at [557, 430] on span at bounding box center [556, 427] width 3 height 9
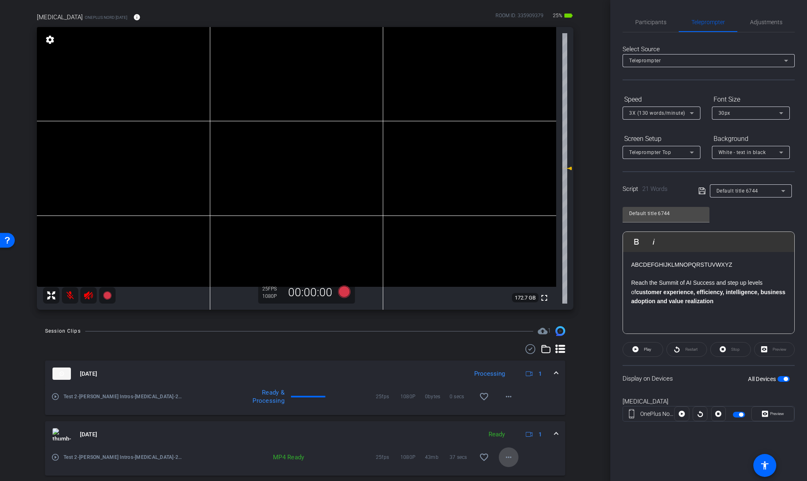
click at [508, 456] on mat-icon "more_horiz" at bounding box center [509, 457] width 10 height 10
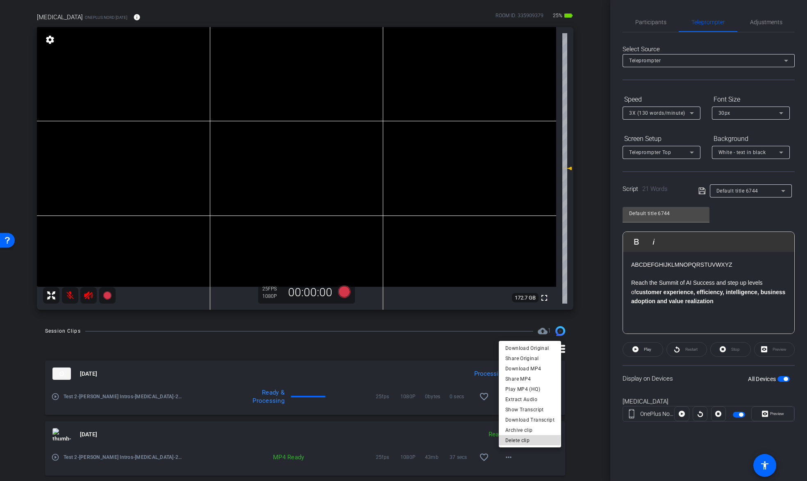
click at [529, 439] on span "Delete clip" at bounding box center [529, 441] width 49 height 10
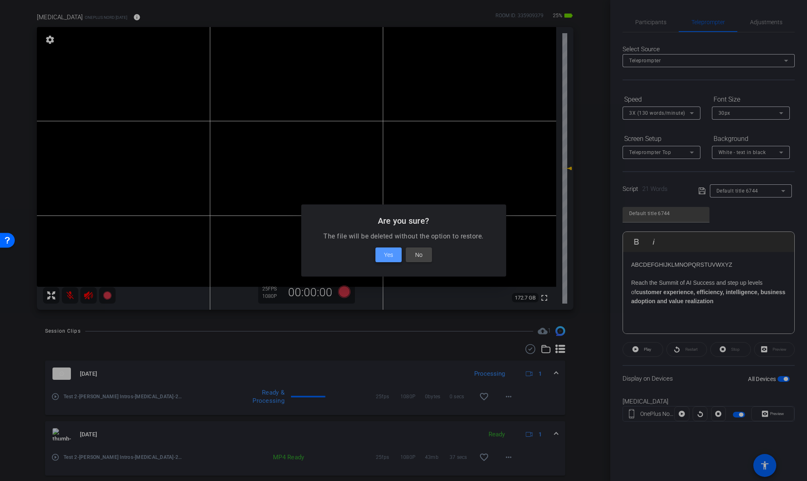
click at [390, 254] on span "Yes" at bounding box center [388, 255] width 9 height 10
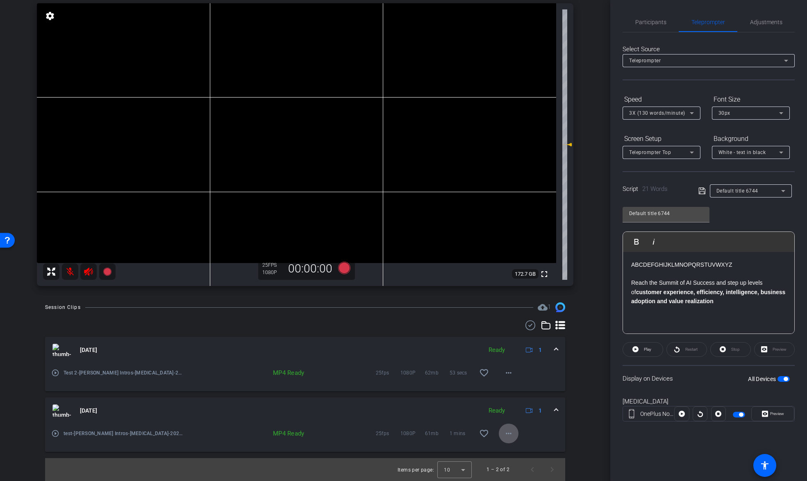
scroll to position [0, 0]
